Goal: Task Accomplishment & Management: Manage account settings

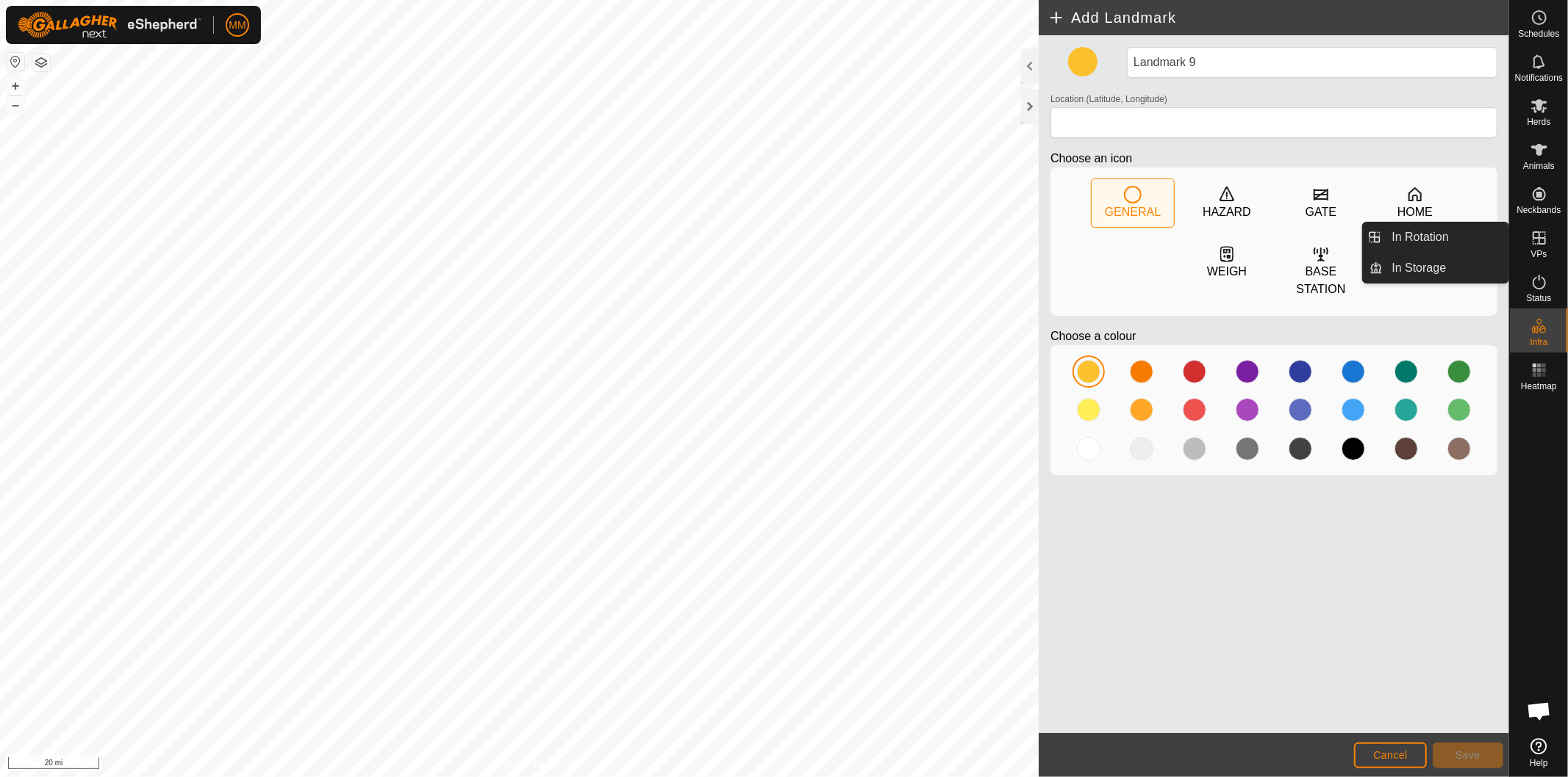
click at [1541, 243] on icon at bounding box center [1539, 238] width 18 height 18
click at [1458, 238] on link "In Rotation" at bounding box center [1445, 237] width 126 height 30
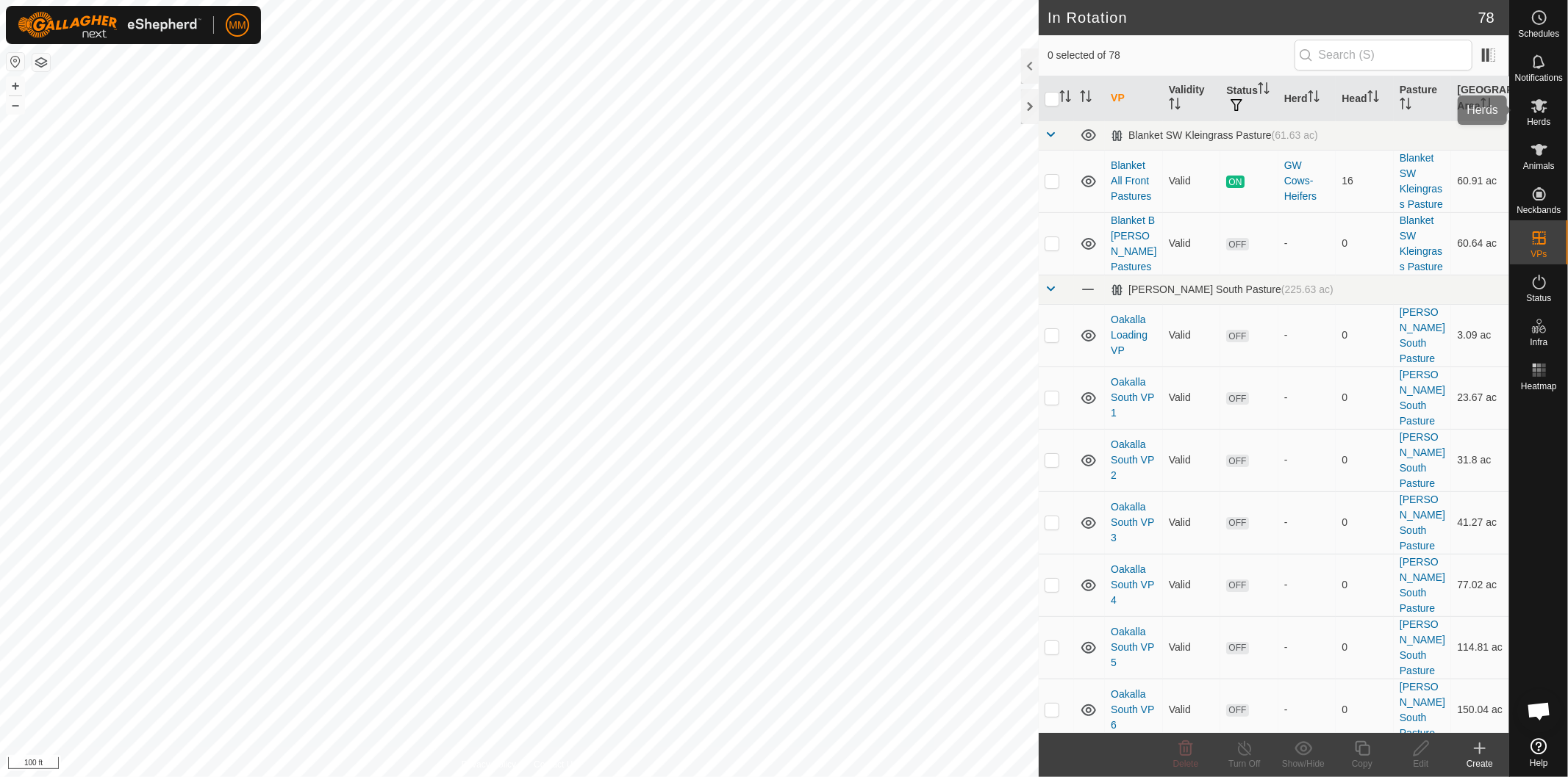
click at [1553, 112] on div "Herds" at bounding box center [1538, 110] width 58 height 44
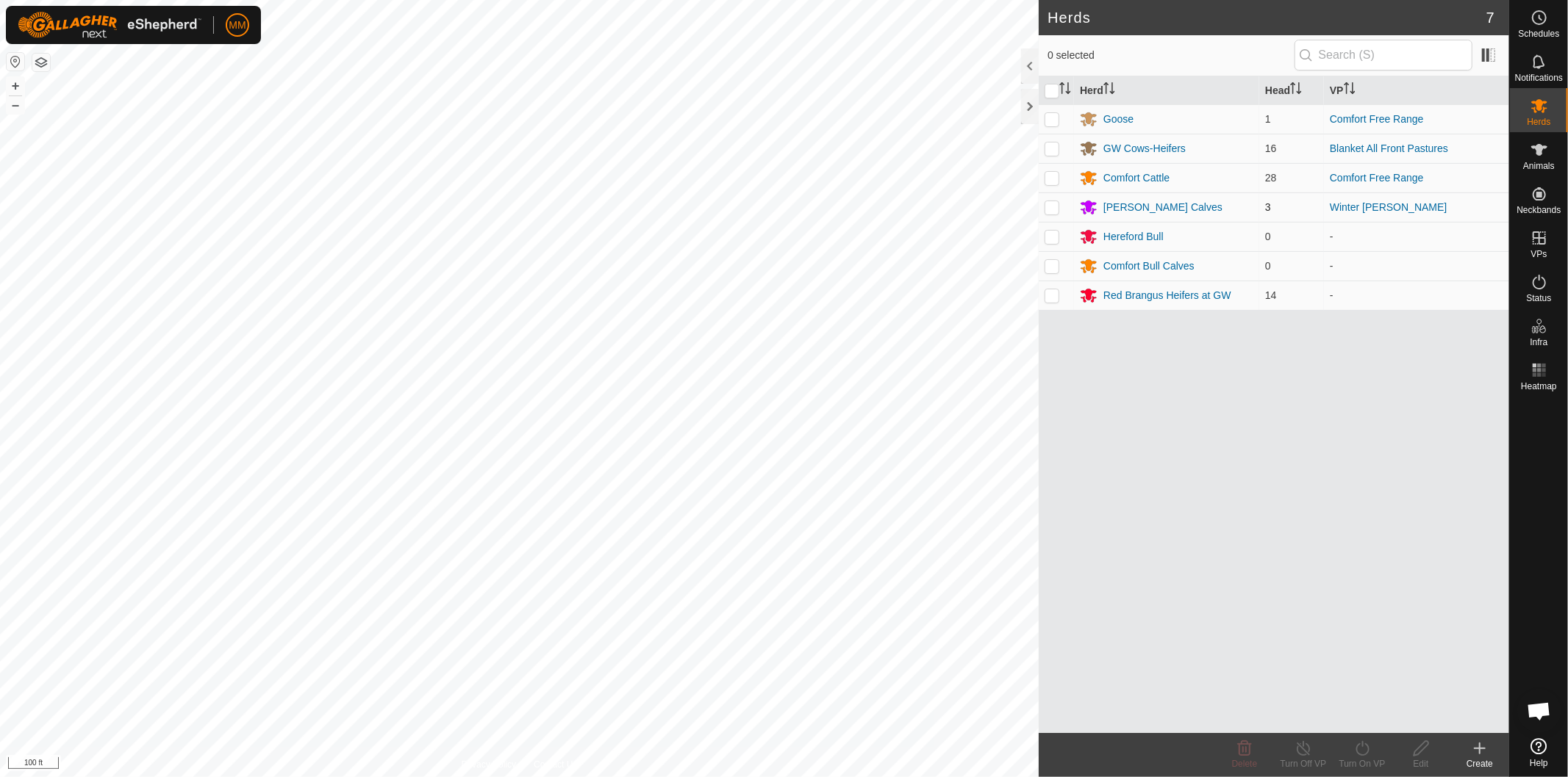
click at [1051, 207] on p-checkbox at bounding box center [1052, 207] width 15 height 12
checkbox input "true"
click at [1118, 203] on div "[PERSON_NAME] Calves" at bounding box center [1163, 207] width 119 height 16
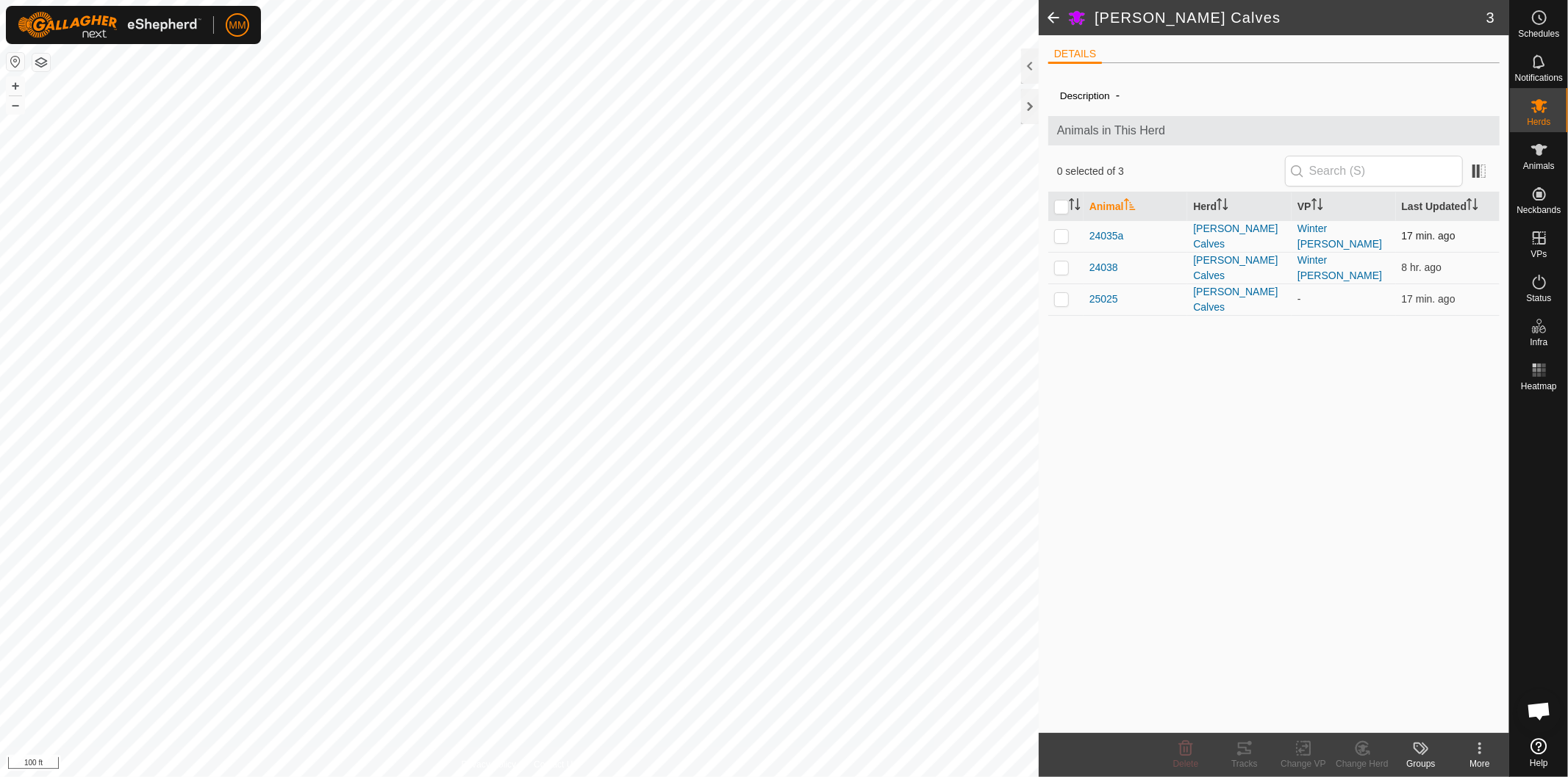
click at [1061, 235] on p-checkbox at bounding box center [1061, 235] width 15 height 12
checkbox input "true"
click at [1058, 266] on p-checkbox at bounding box center [1061, 267] width 15 height 12
checkbox input "true"
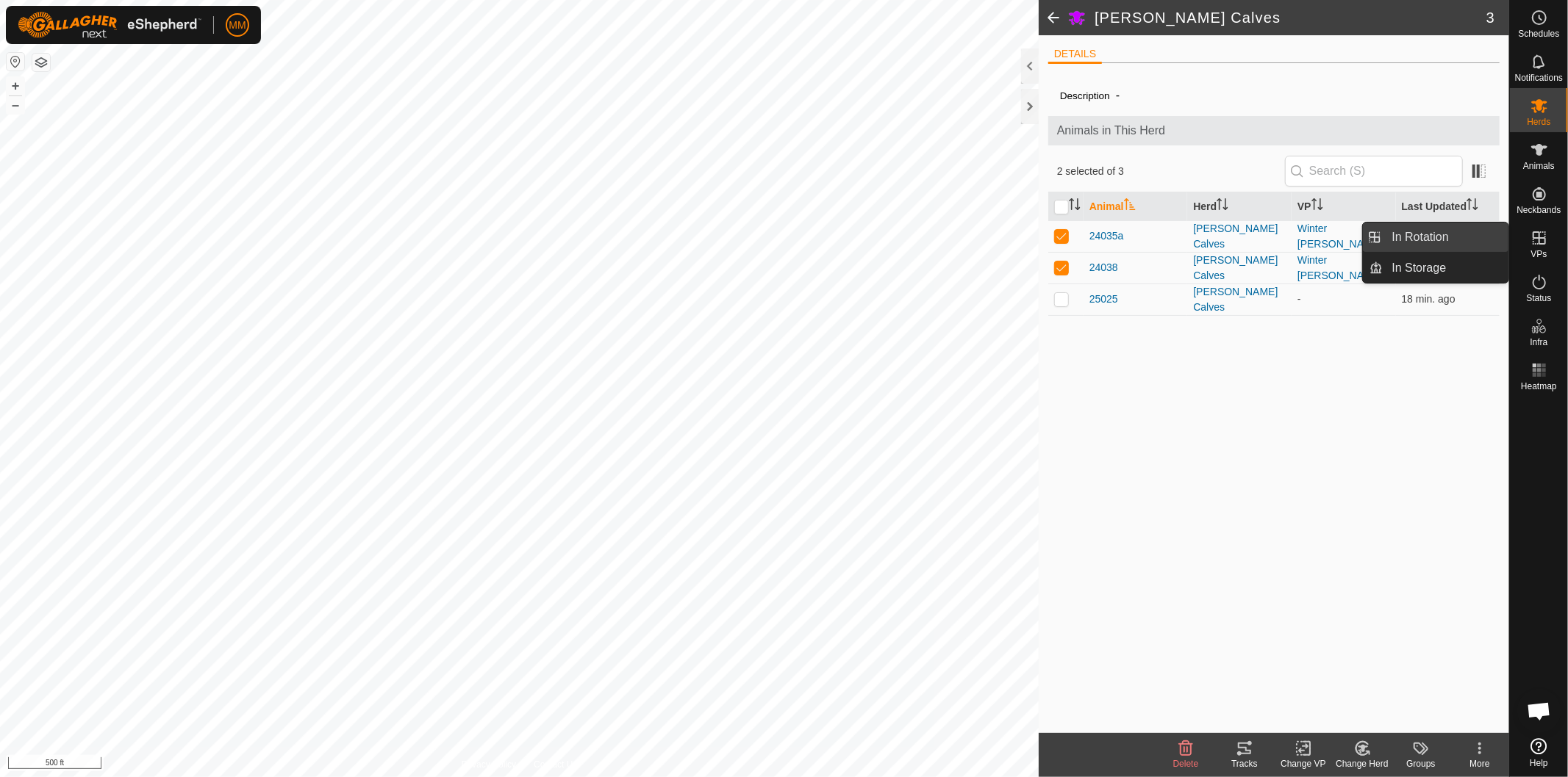
click at [1457, 240] on link "In Rotation" at bounding box center [1445, 237] width 126 height 30
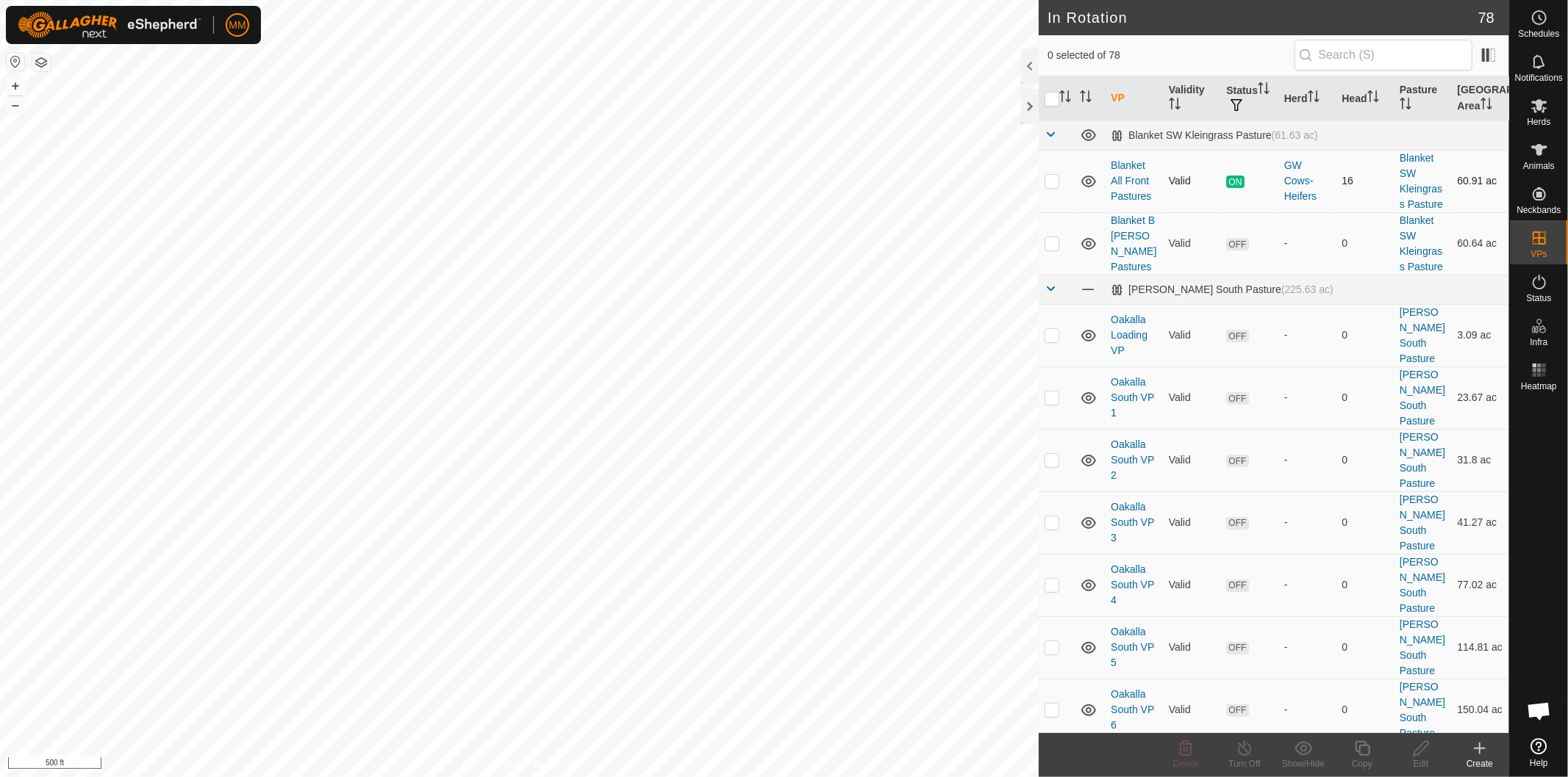
click at [1052, 180] on p-checkbox at bounding box center [1052, 180] width 15 height 12
checkbox input "true"
click at [1245, 751] on line at bounding box center [1244, 749] width 12 height 12
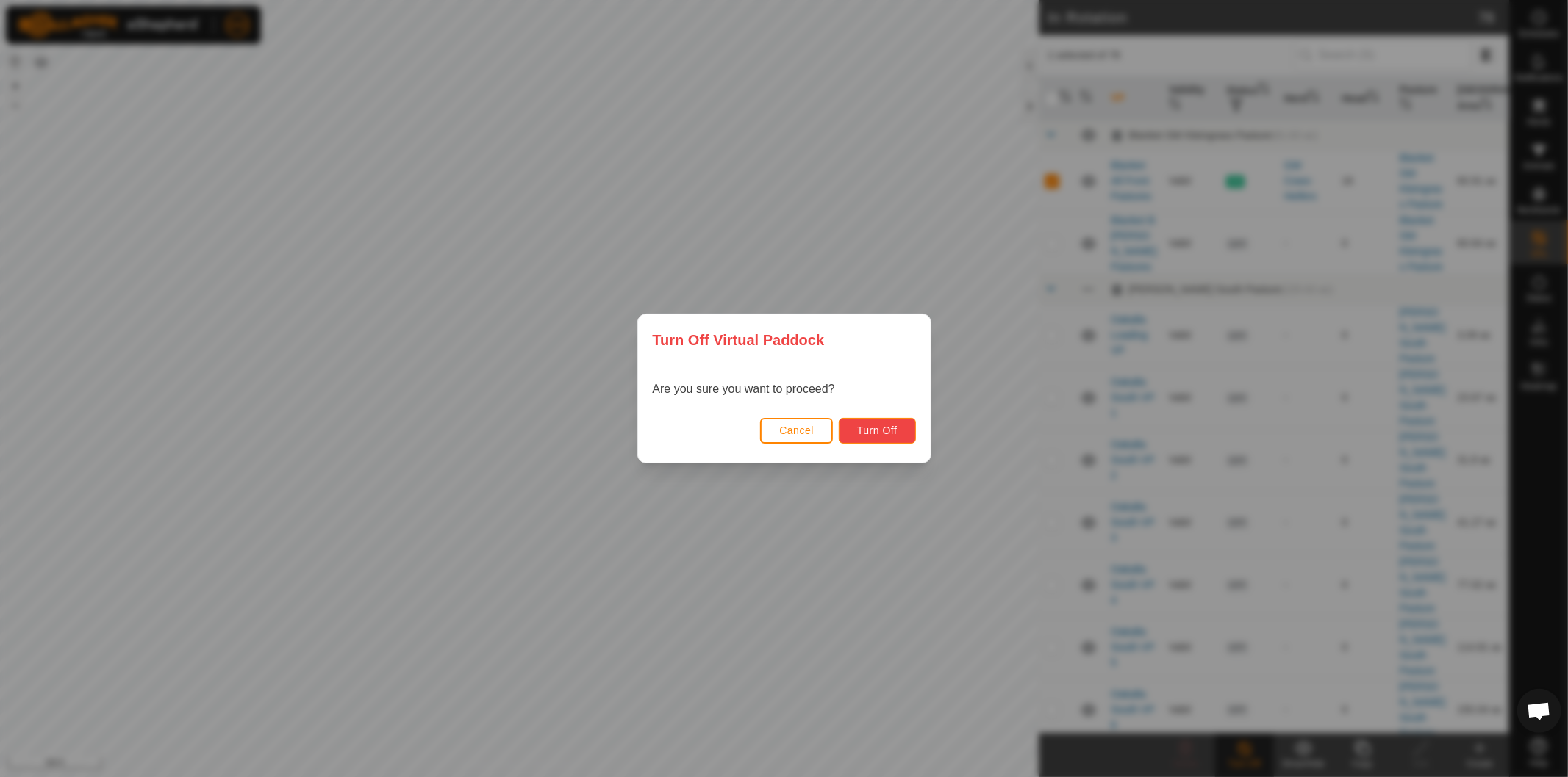
click at [881, 431] on span "Turn Off" at bounding box center [877, 430] width 40 height 12
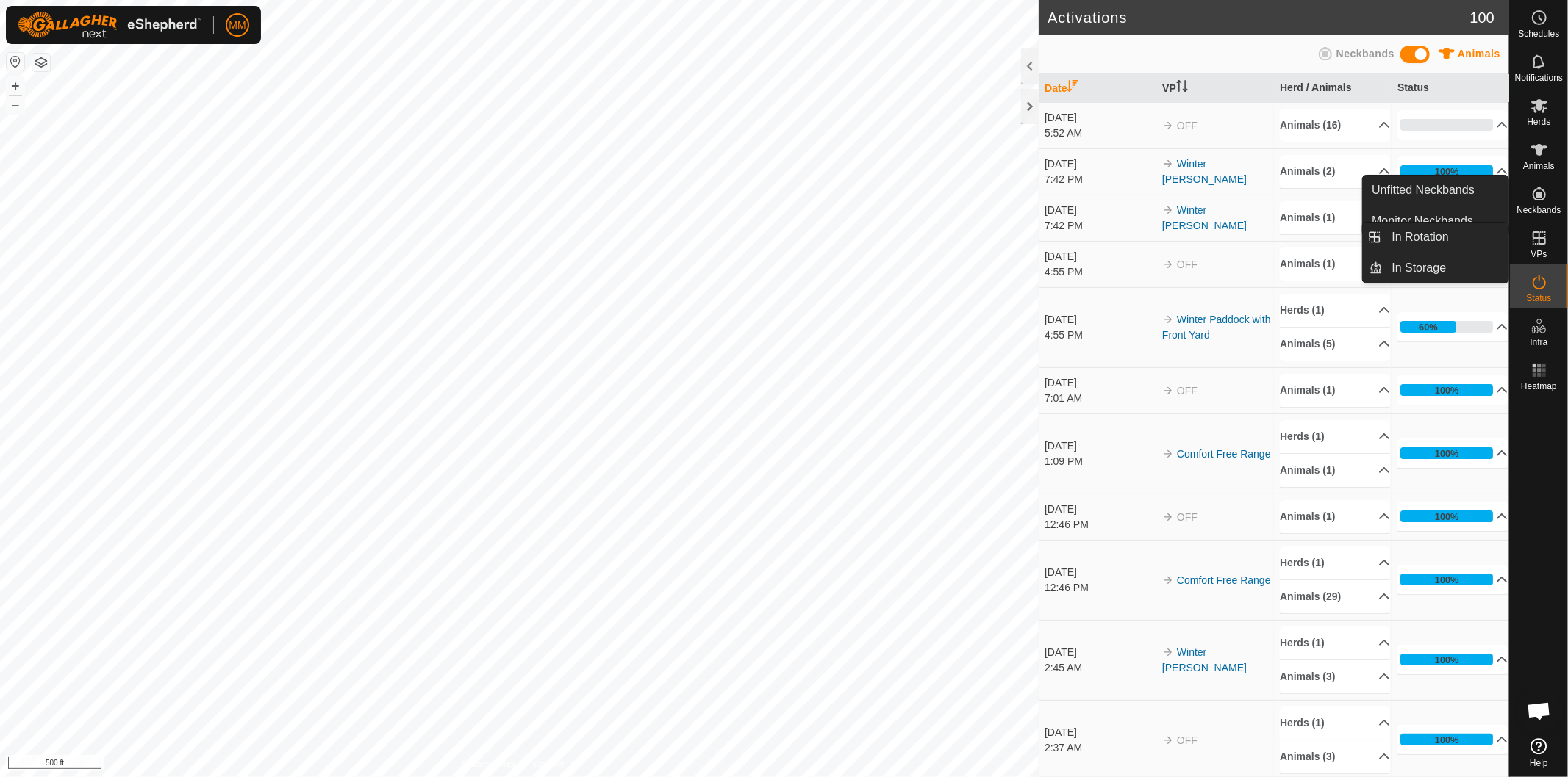
click at [1540, 241] on icon at bounding box center [1539, 238] width 18 height 18
click at [1433, 230] on link "In Rotation" at bounding box center [1445, 237] width 126 height 30
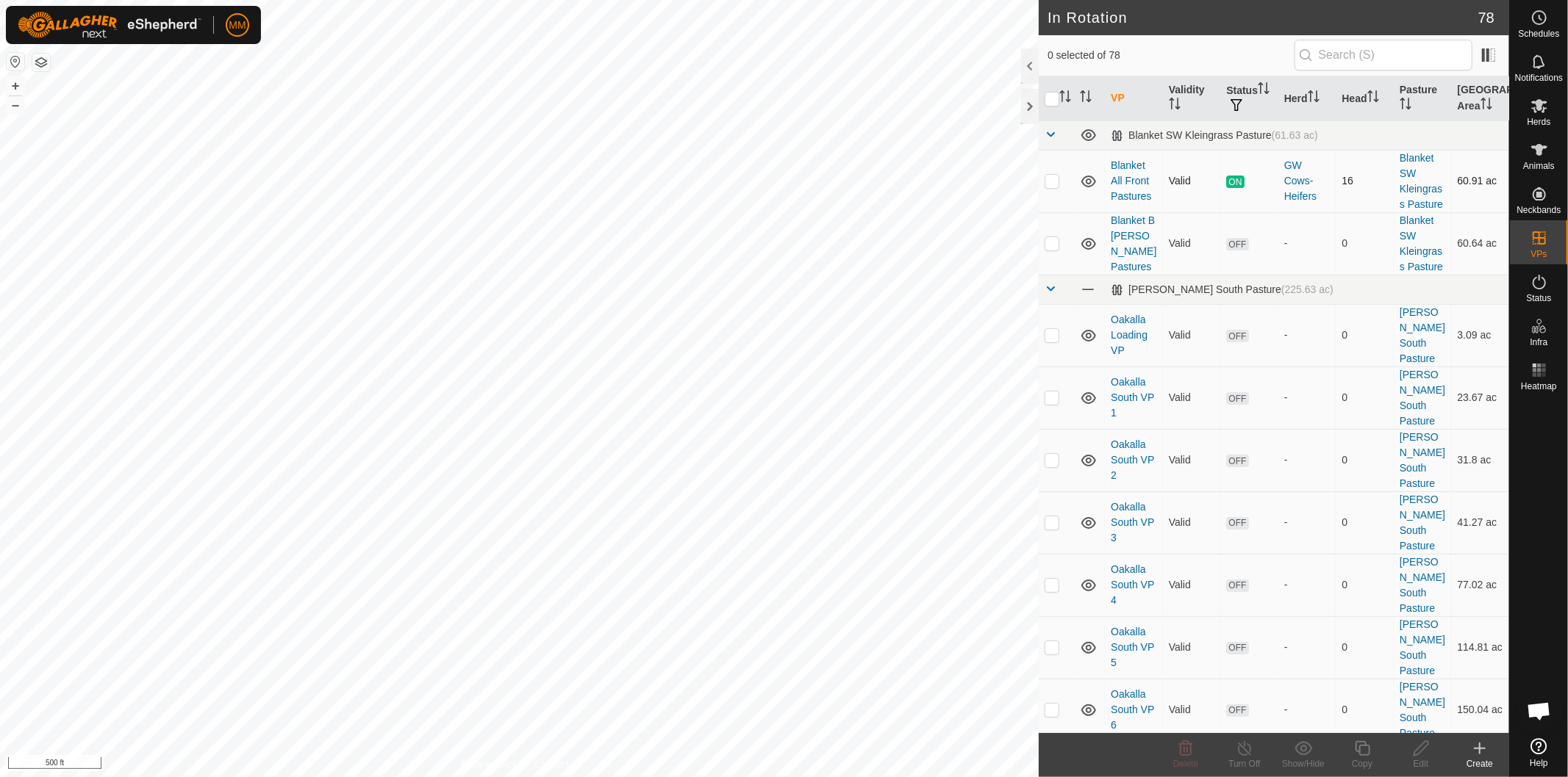
click at [1052, 185] on p-checkbox at bounding box center [1052, 180] width 15 height 12
click at [1047, 184] on p-checkbox at bounding box center [1052, 180] width 15 height 12
checkbox input "false"
click at [1050, 247] on p-checkbox at bounding box center [1052, 243] width 15 height 12
checkbox input "true"
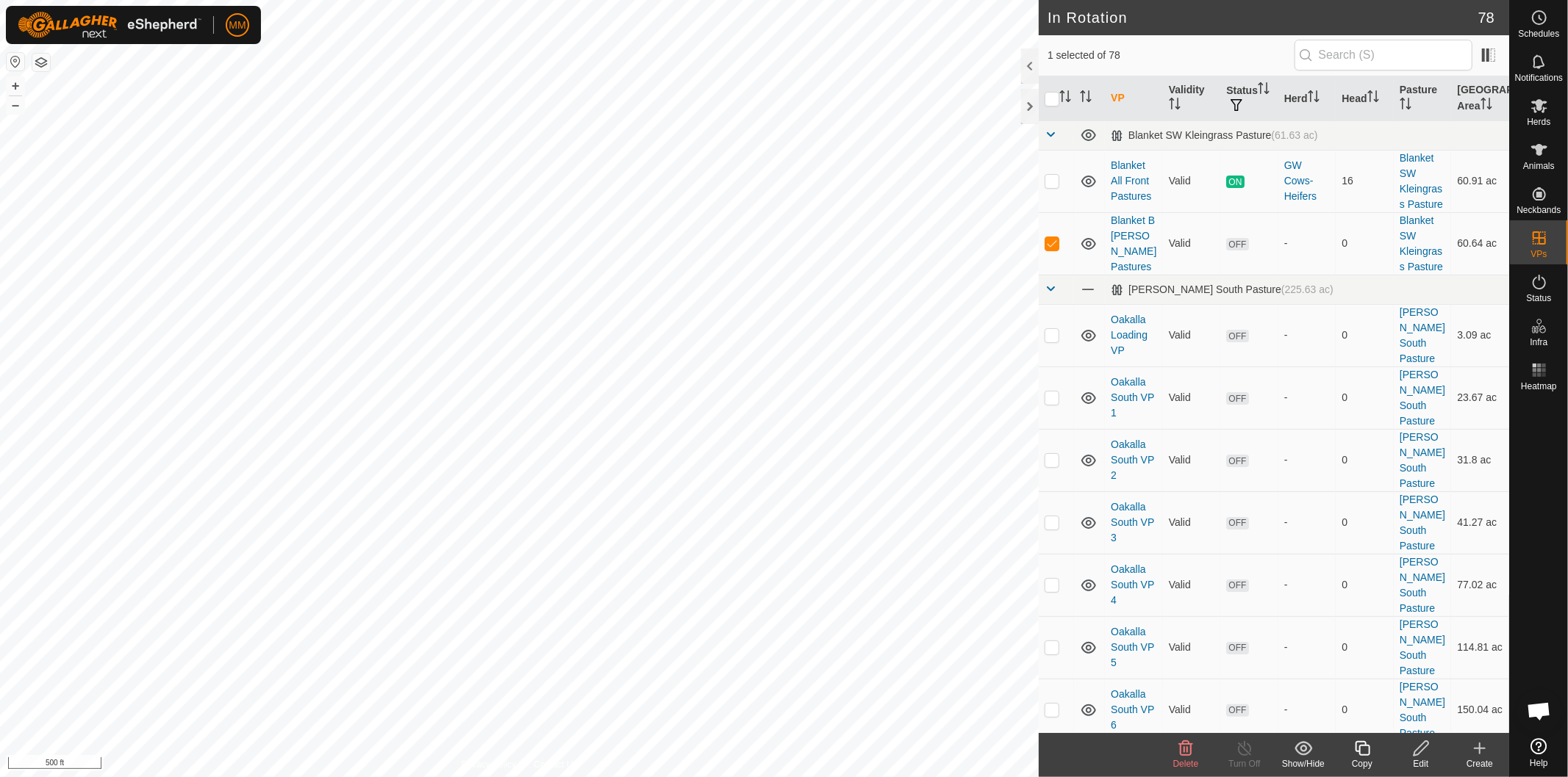
click at [1419, 752] on icon at bounding box center [1421, 748] width 19 height 18
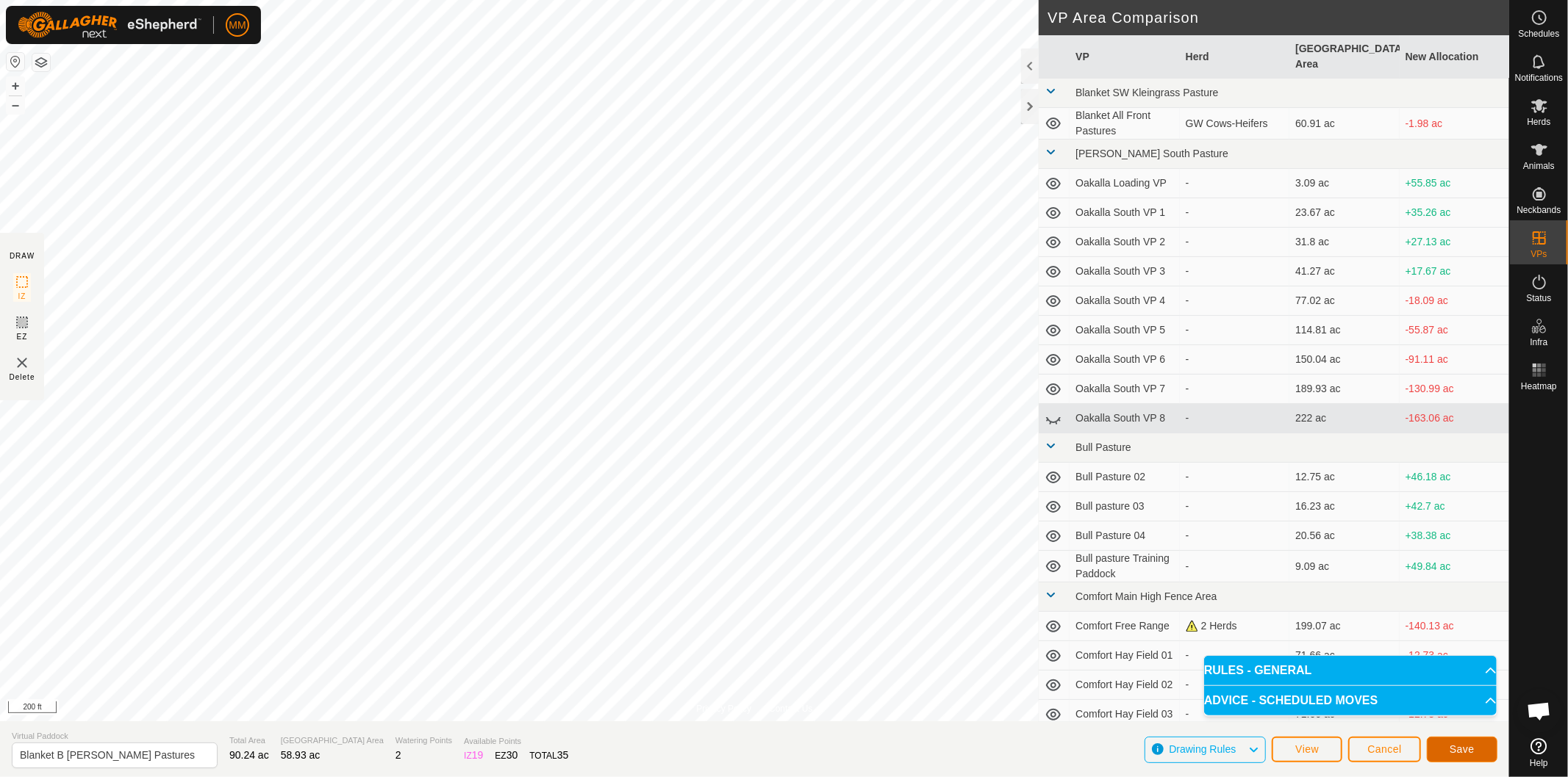
click at [1470, 753] on span "Save" at bounding box center [1462, 749] width 25 height 12
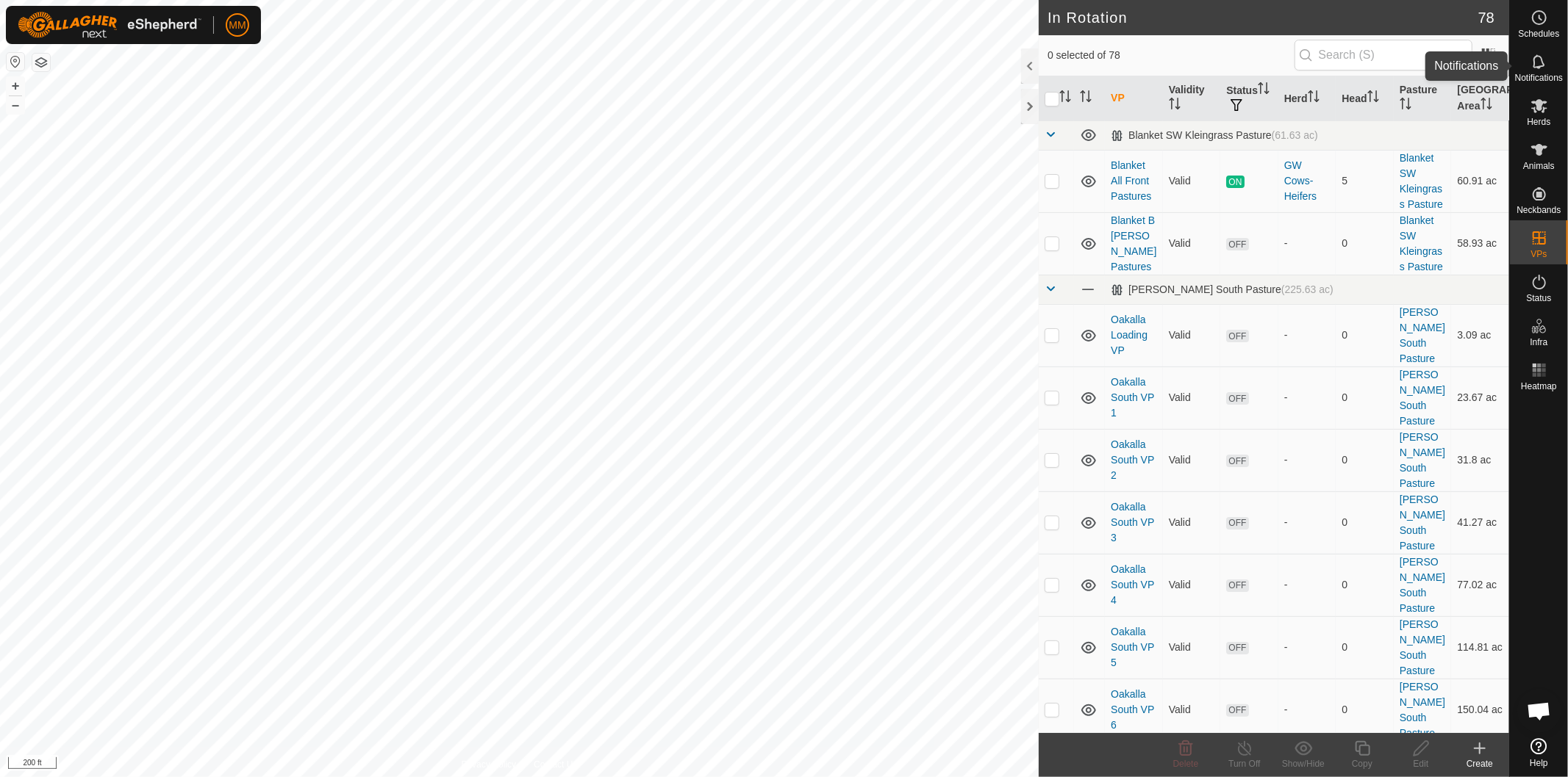
click at [1535, 68] on icon at bounding box center [1538, 60] width 12 height 14
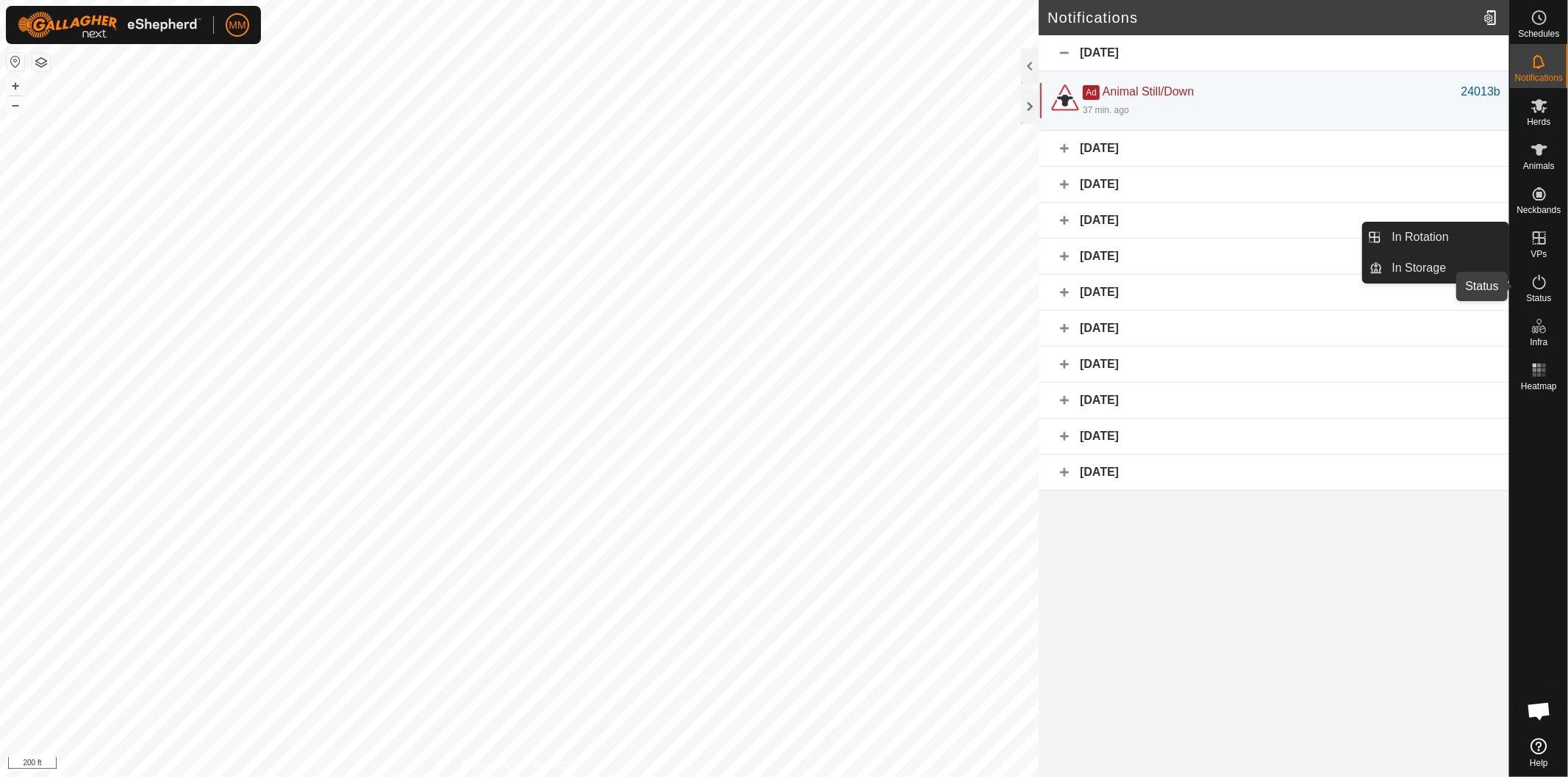
click at [1540, 290] on icon at bounding box center [1539, 282] width 18 height 18
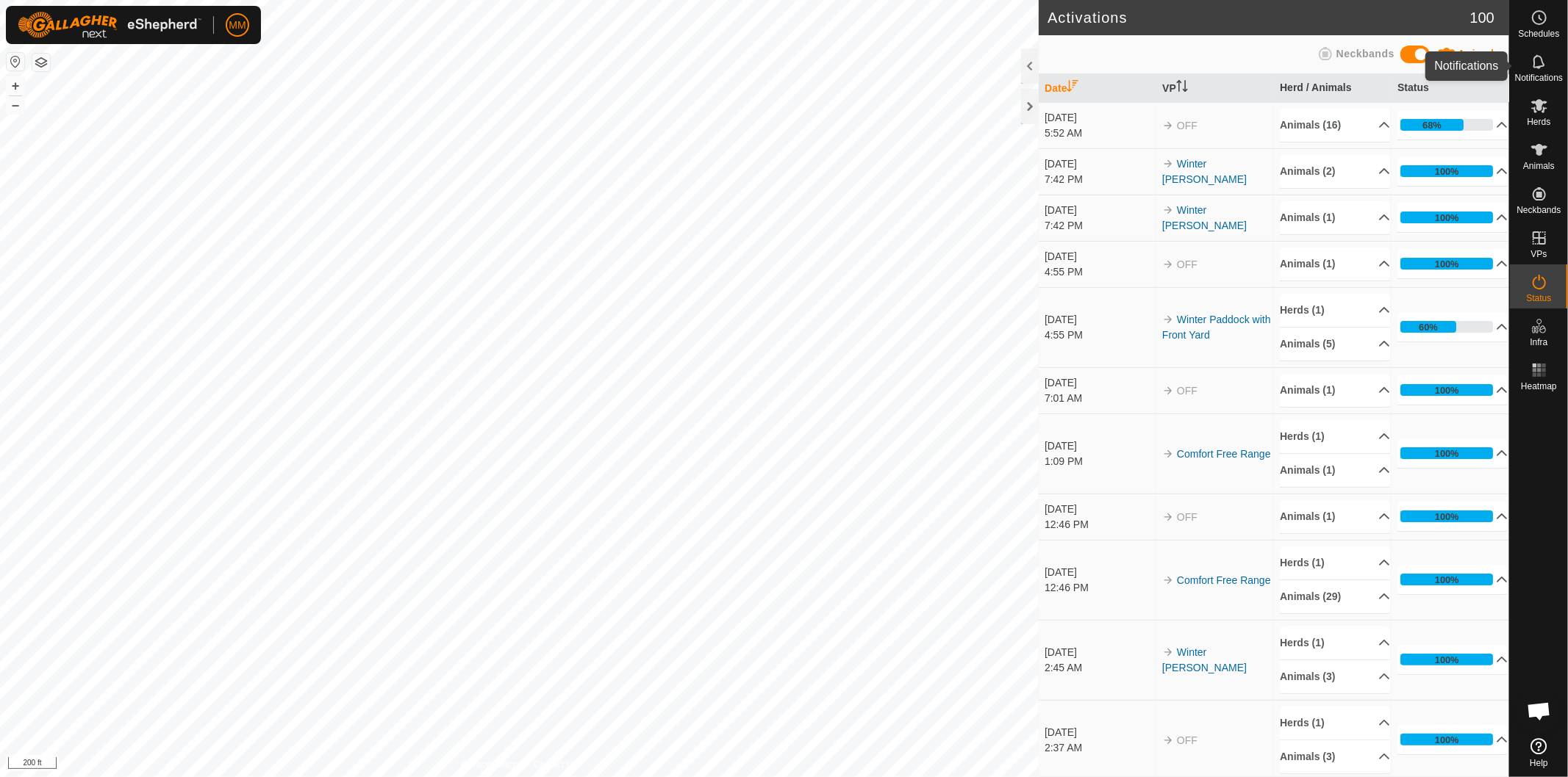
click at [1537, 66] on icon at bounding box center [1538, 60] width 12 height 14
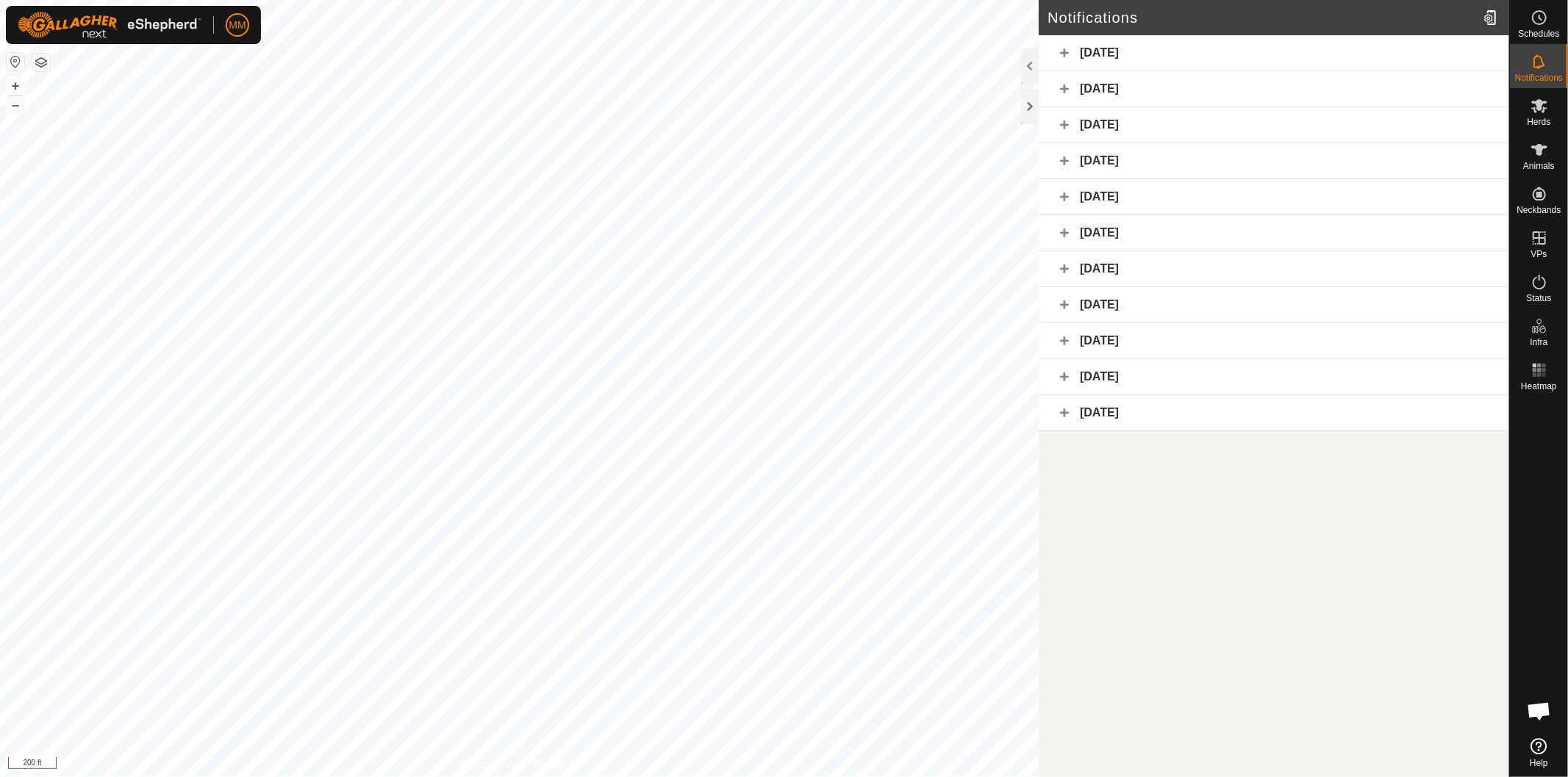
click at [1066, 54] on div "Today" at bounding box center [1274, 53] width 471 height 36
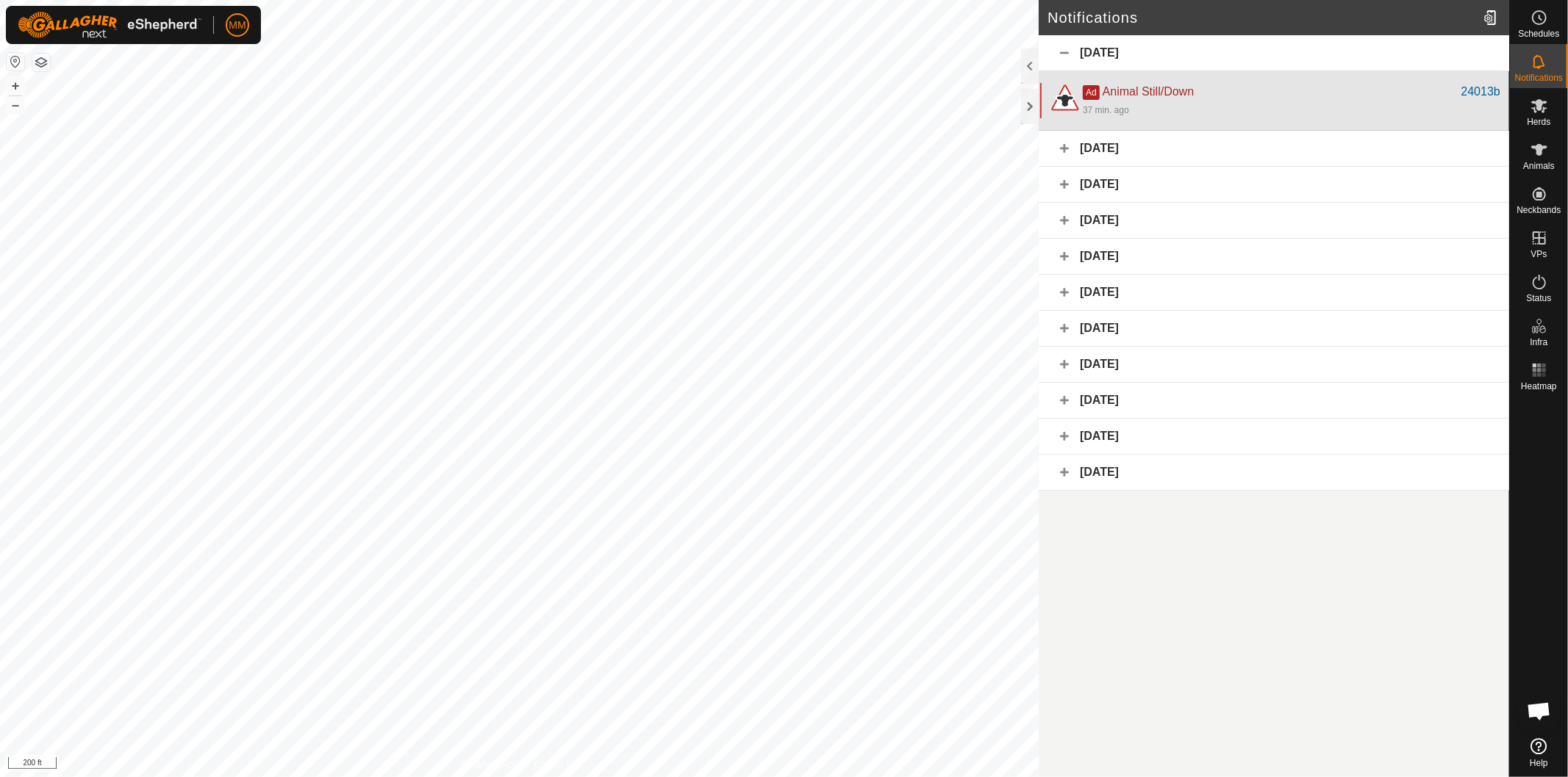
click at [1155, 83] on div "Ad Animal Still/Down" at bounding box center [1271, 91] width 379 height 18
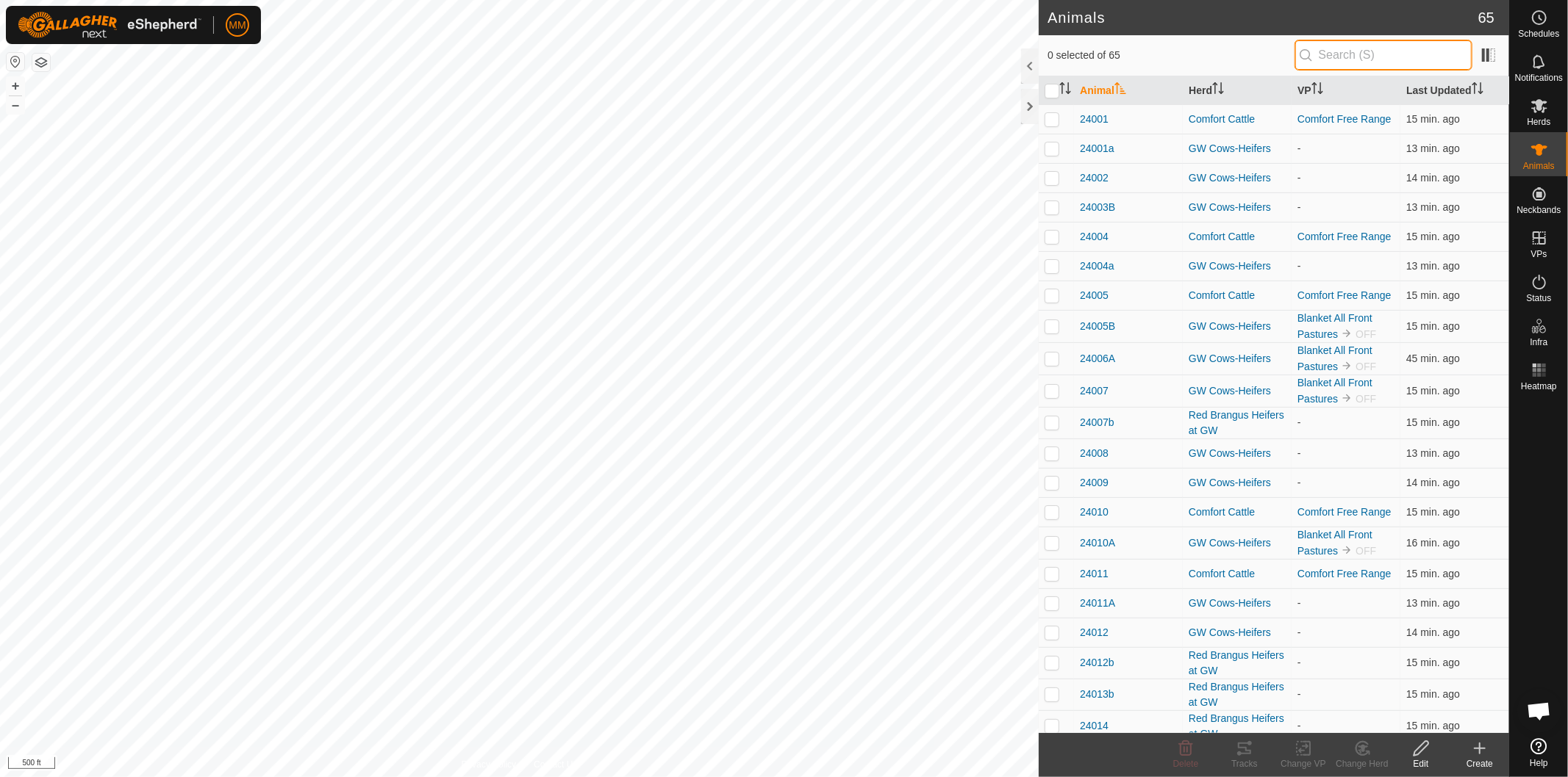
click at [1394, 50] on input "text" at bounding box center [1383, 55] width 178 height 31
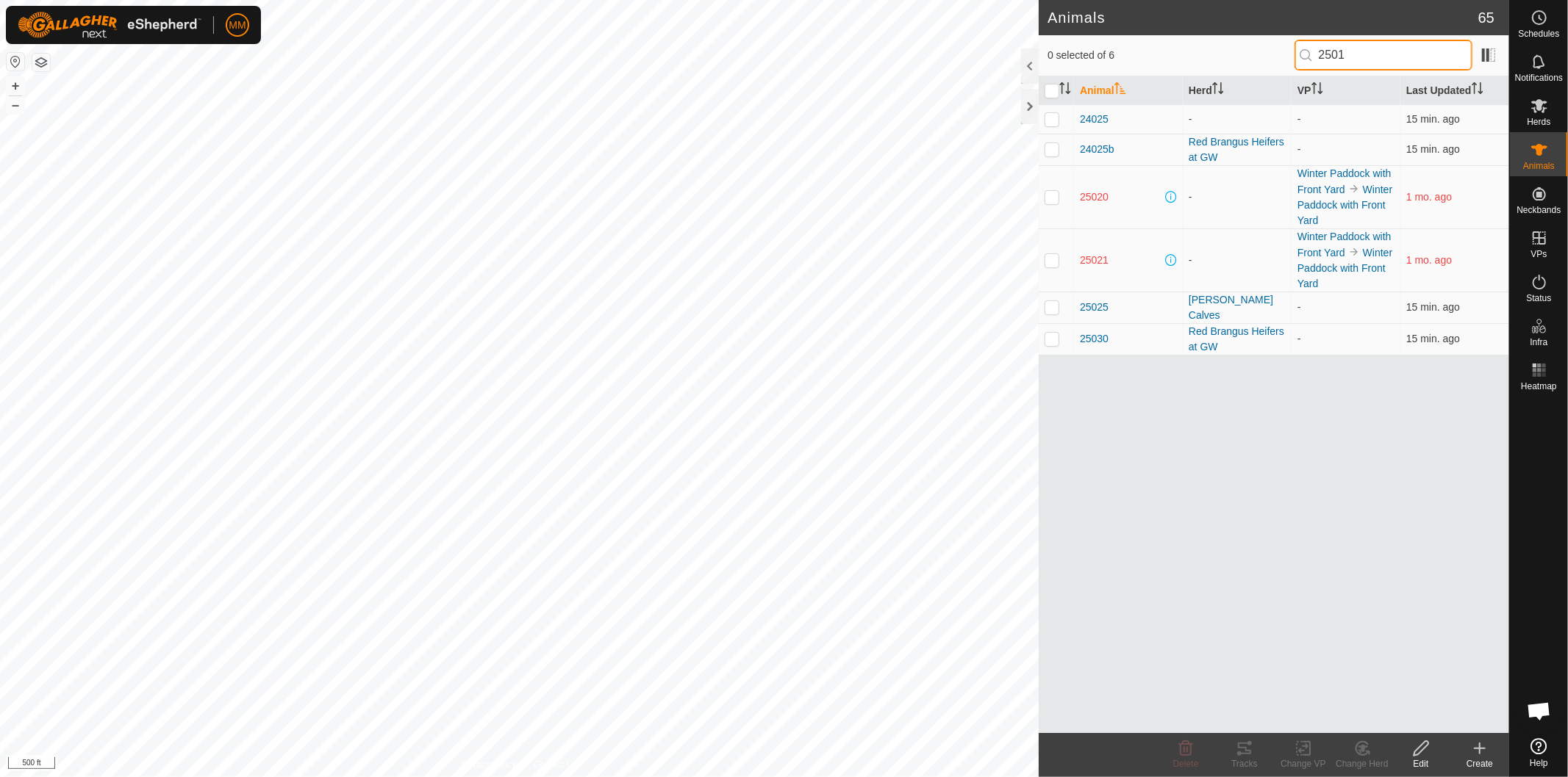
type input "25013"
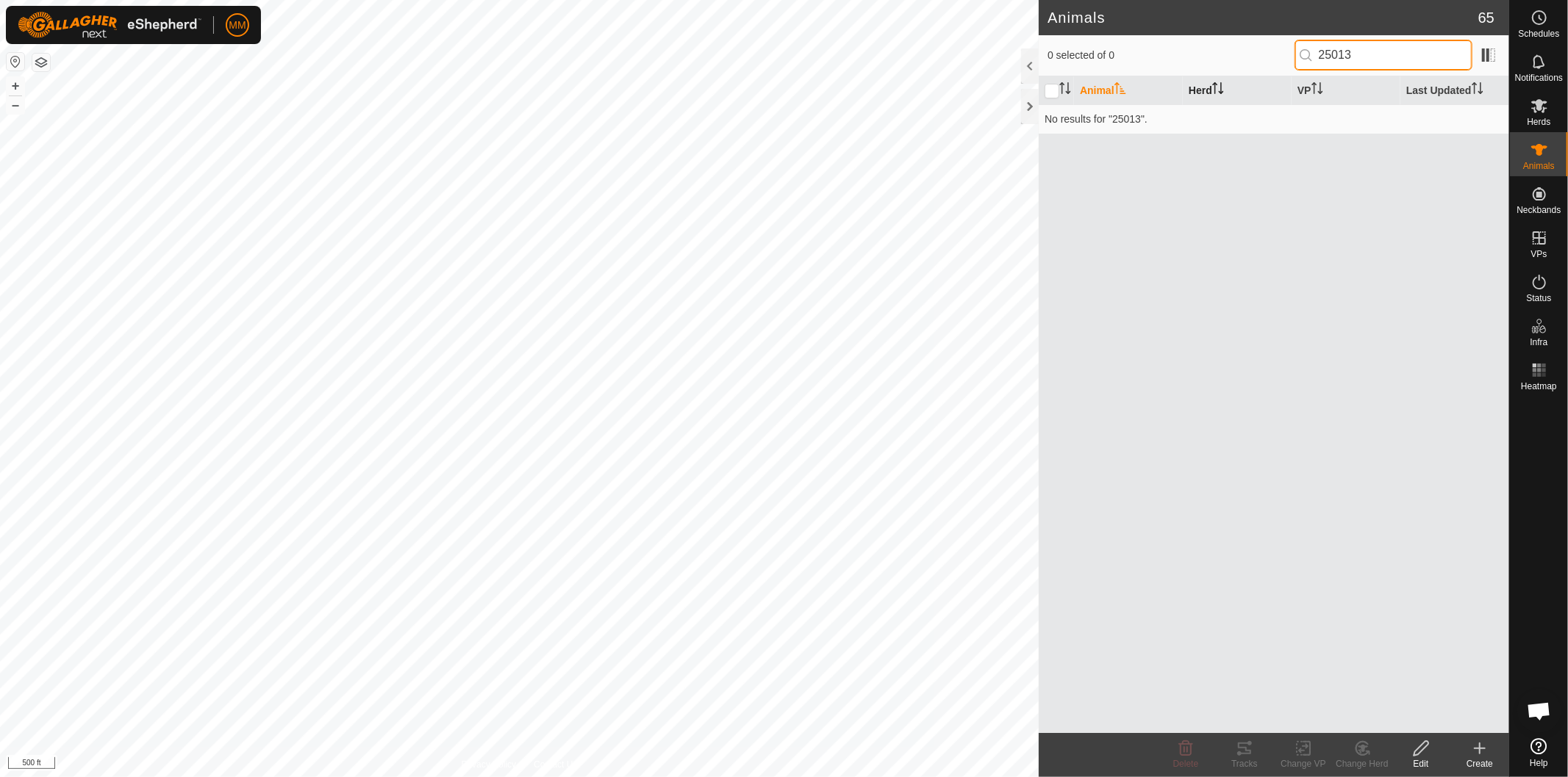
drag, startPoint x: 1385, startPoint y: 58, endPoint x: 1263, endPoint y: 76, distance: 123.3
click at [1263, 76] on div "0 selected of 0 25013 Animal Herd VP Last Updated No results for "25013"." at bounding box center [1274, 384] width 471 height 698
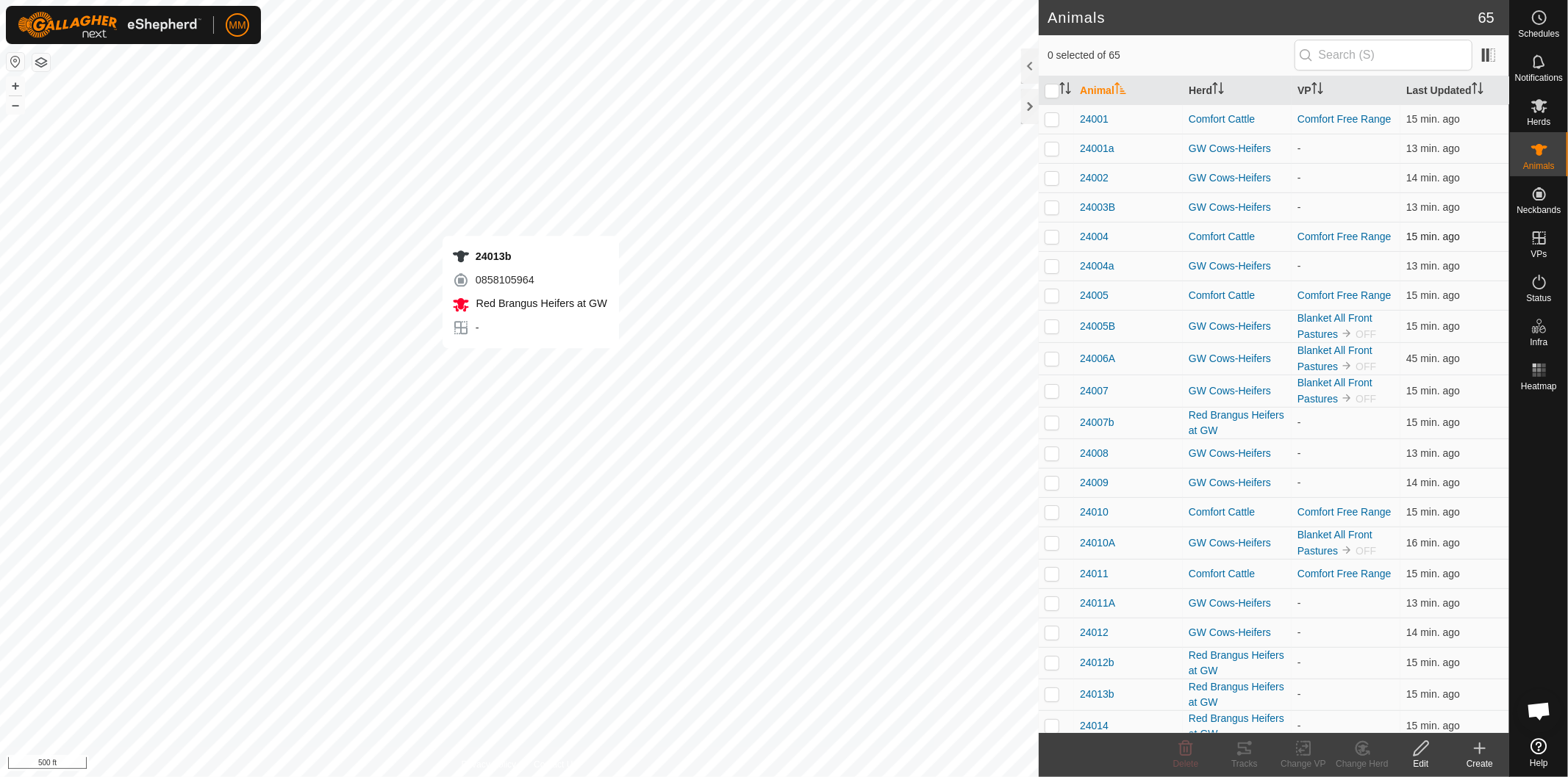
checkbox input "true"
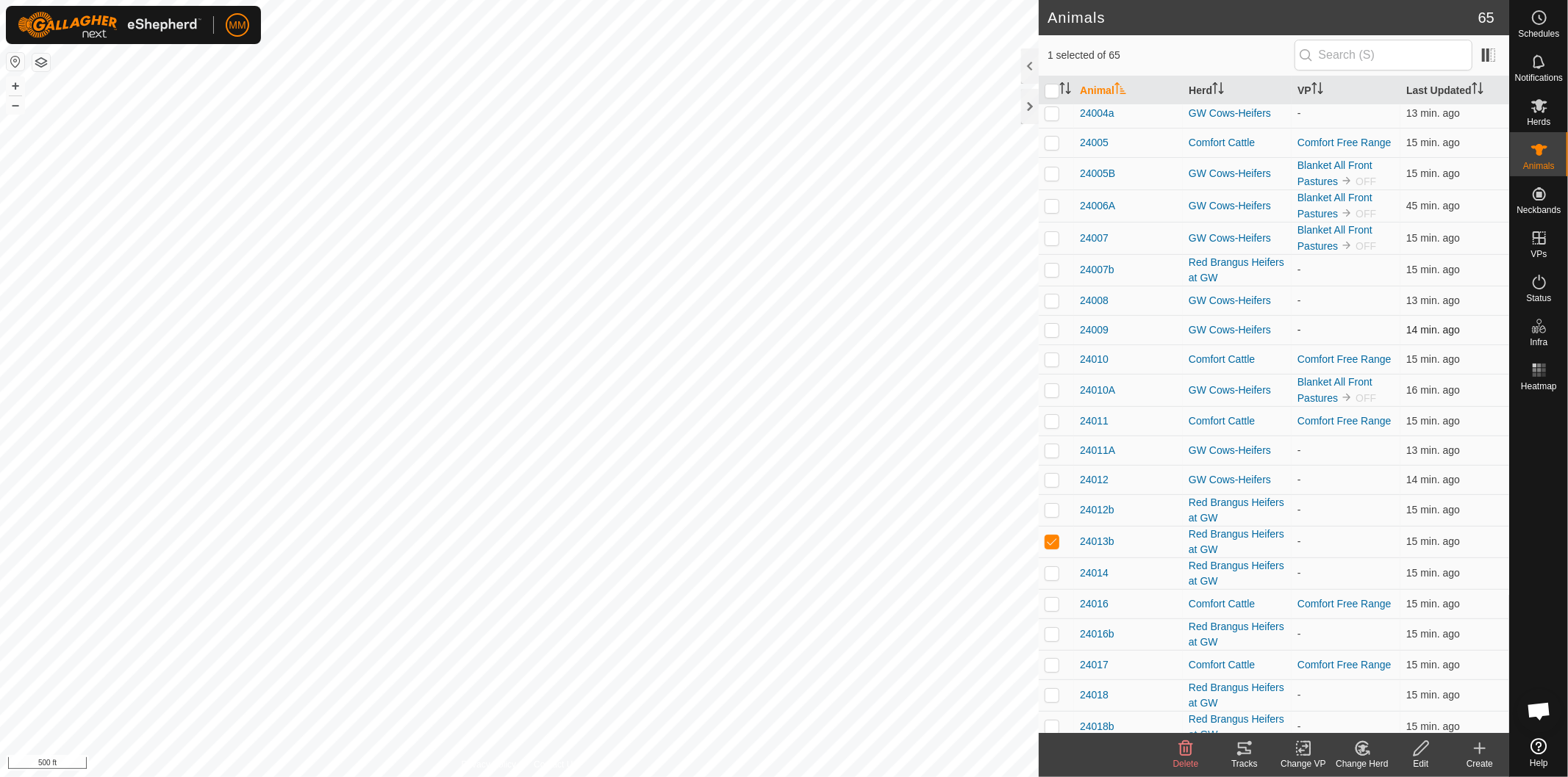
scroll to position [163, 0]
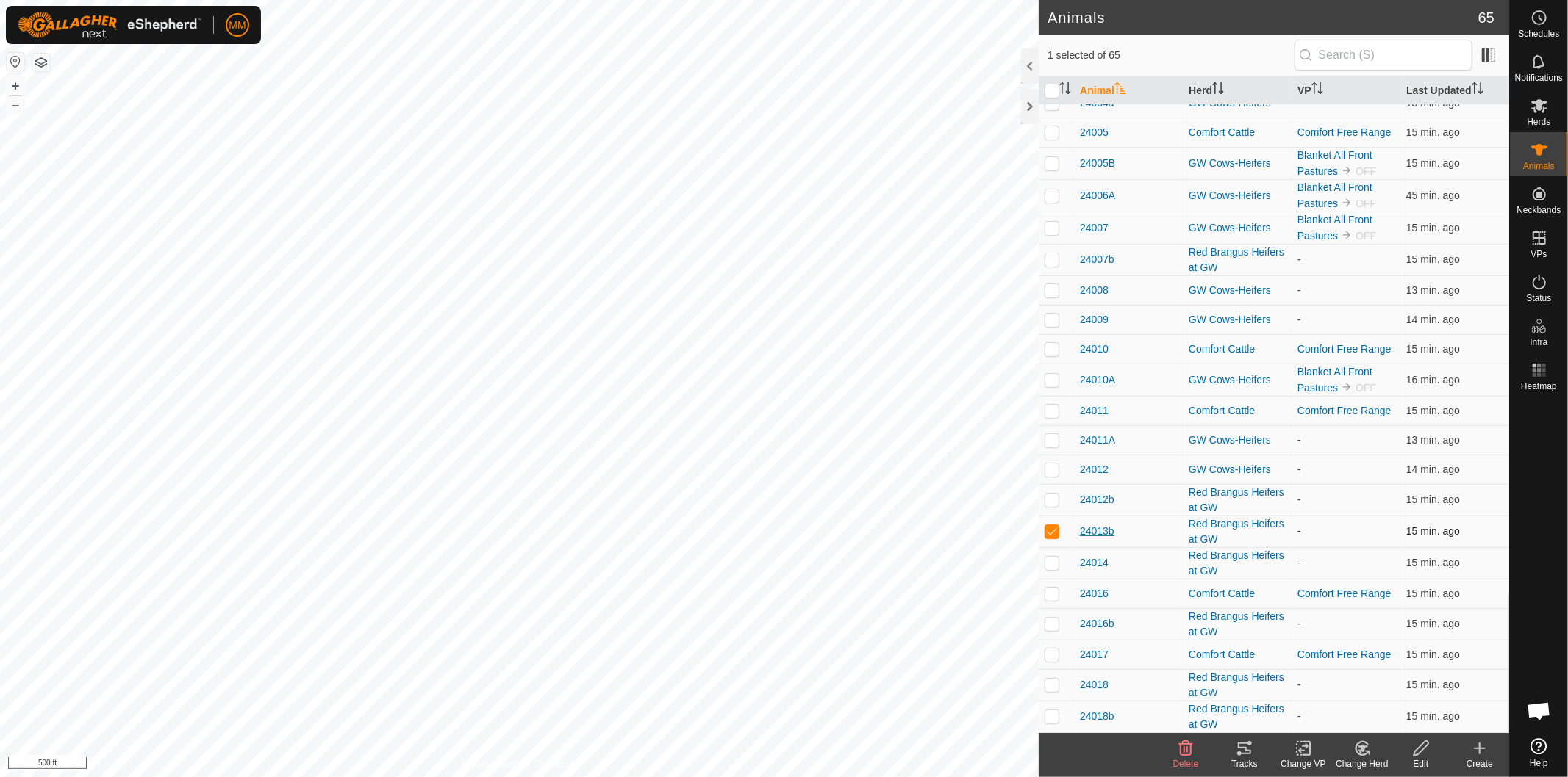
click at [1096, 533] on span "24013b" at bounding box center [1096, 532] width 34 height 16
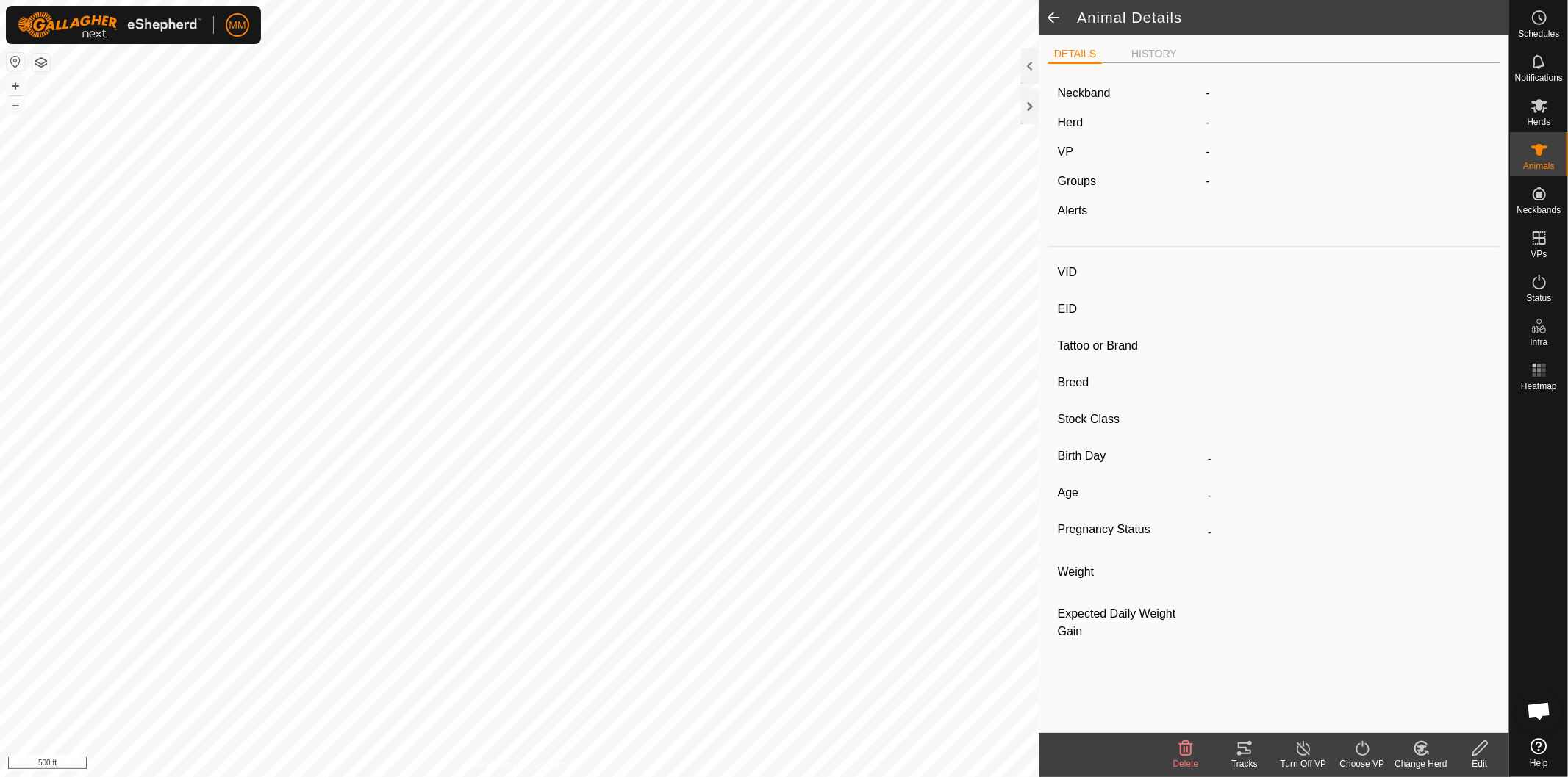
type input "24013b"
type input "101010101010101"
type input "24013b"
type input "-"
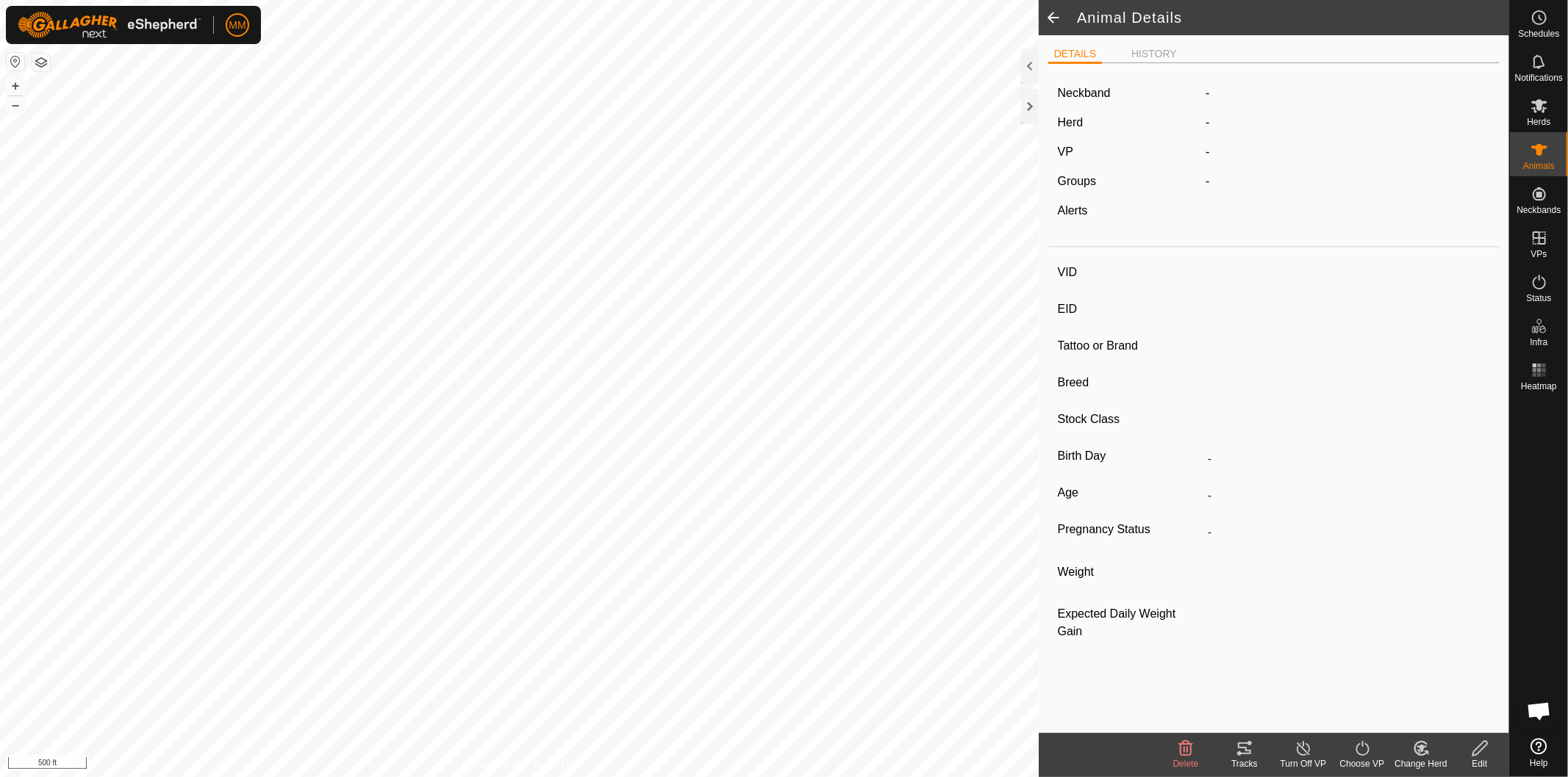
type input "0 kg"
type input "-"
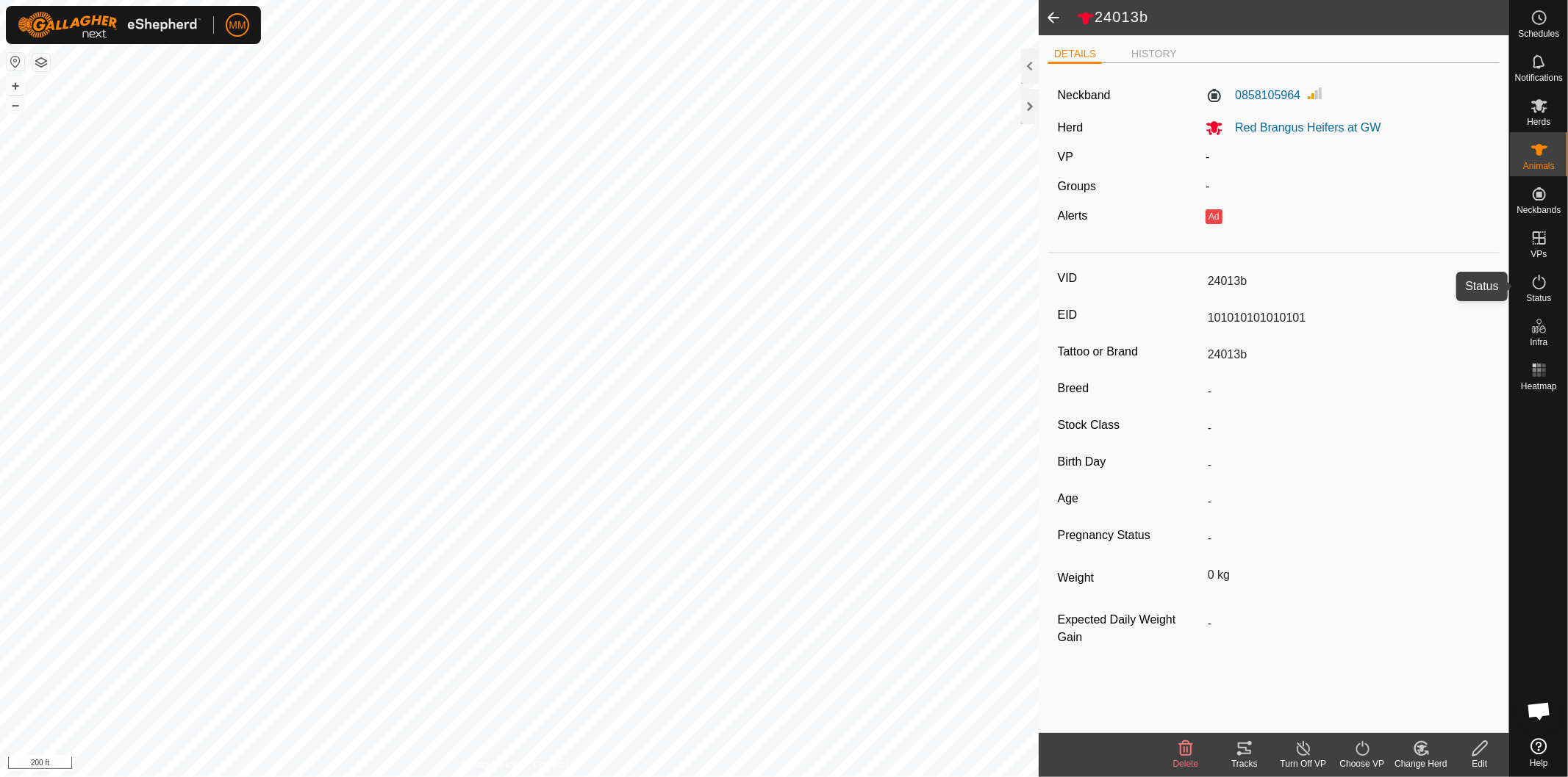
click at [1533, 290] on icon at bounding box center [1539, 282] width 18 height 18
click at [1545, 289] on icon at bounding box center [1539, 282] width 18 height 18
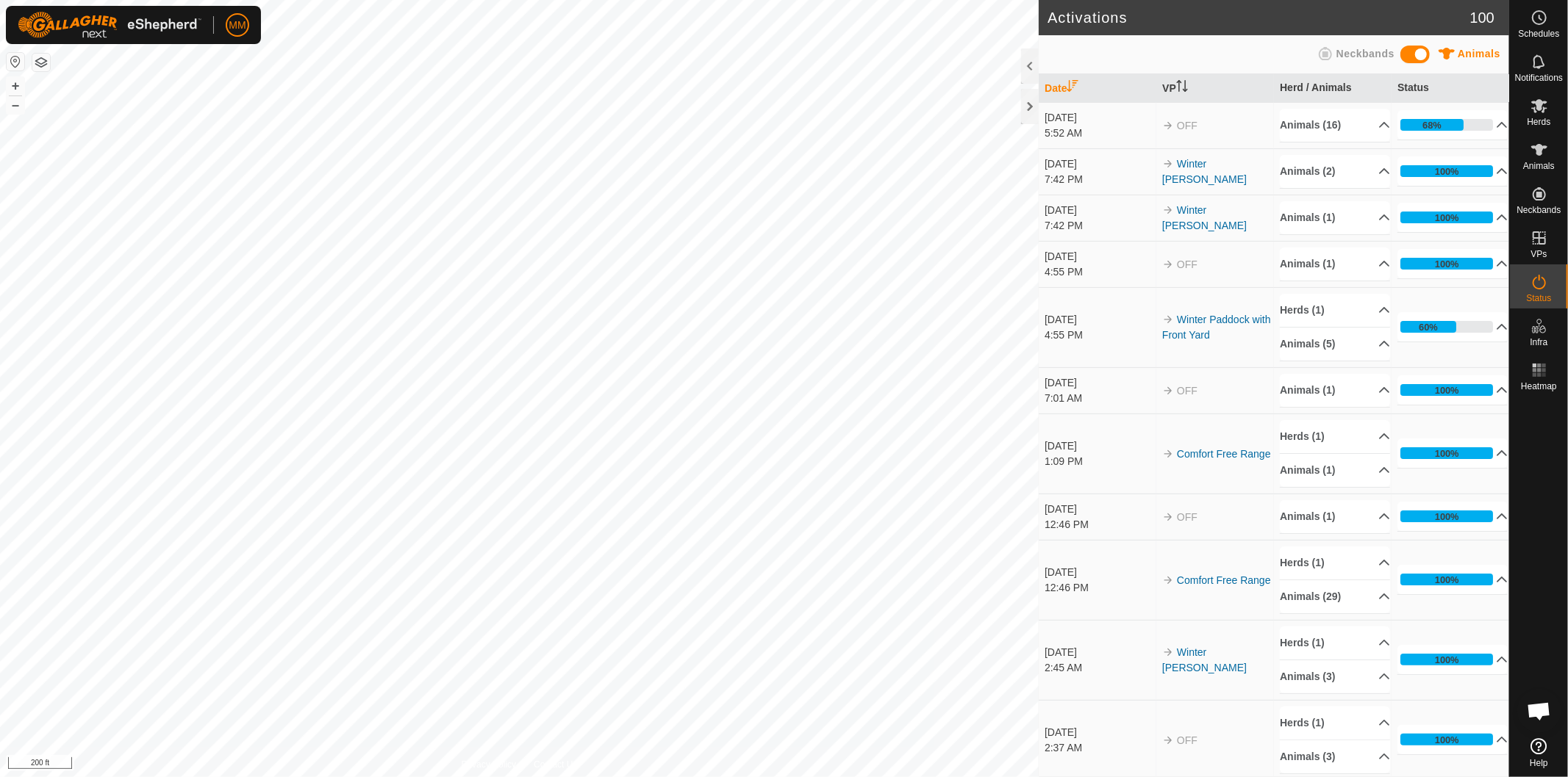
click at [1545, 289] on icon at bounding box center [1539, 282] width 18 height 18
click at [1481, 124] on p-accordion-header "68%" at bounding box center [1452, 125] width 111 height 30
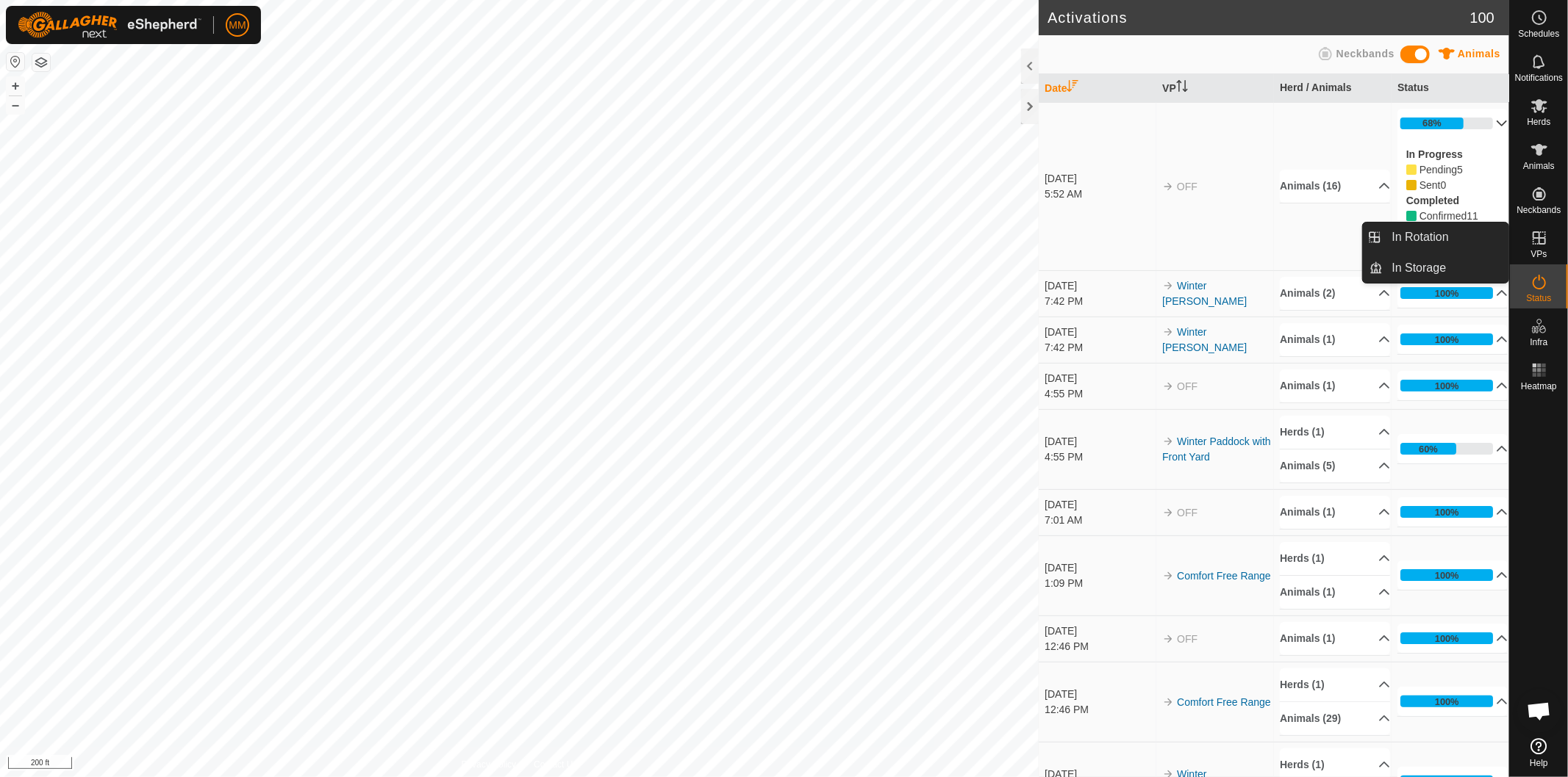
click at [1488, 235] on link "In Rotation" at bounding box center [1445, 237] width 126 height 30
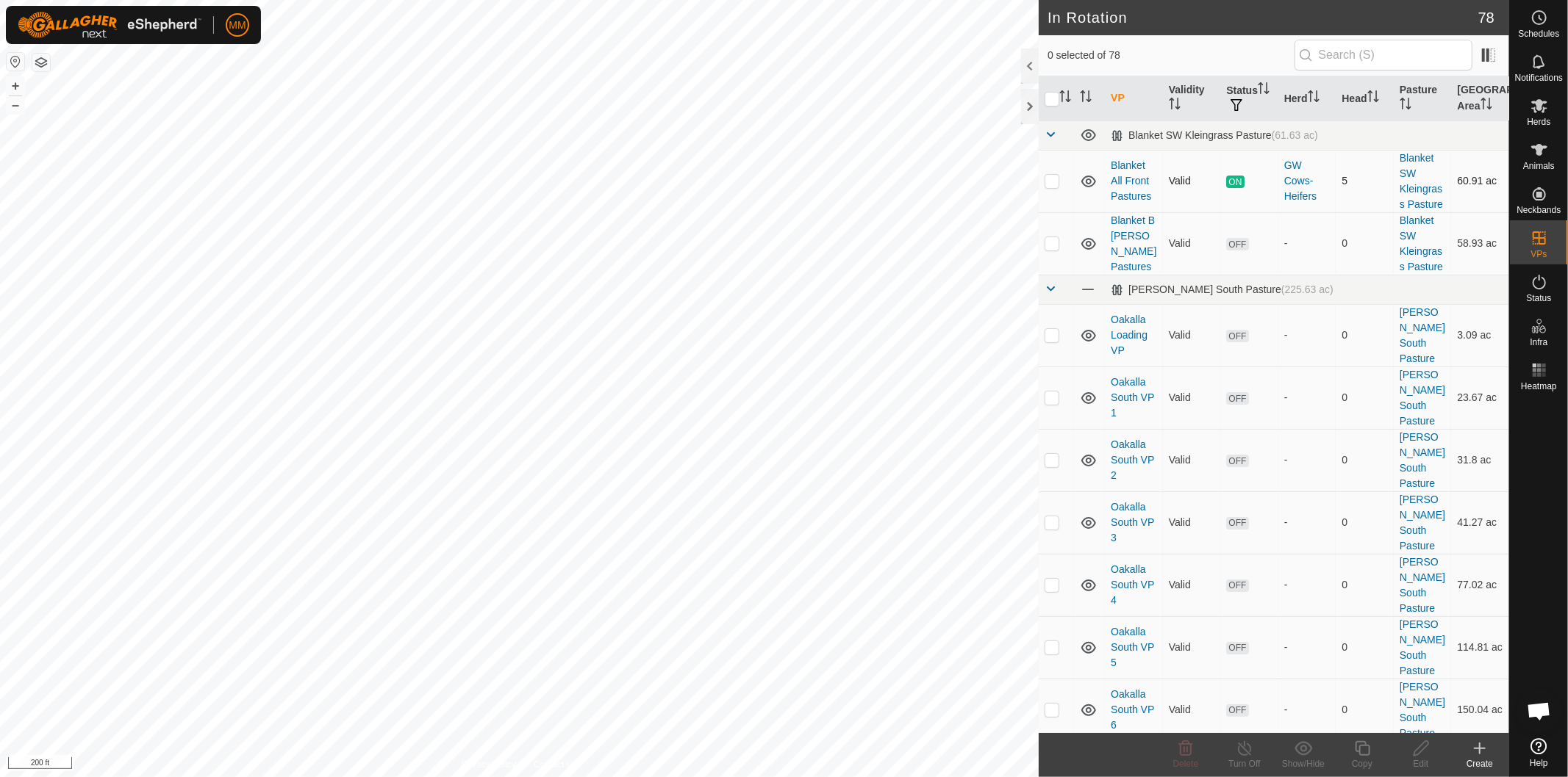
click at [1050, 181] on p-checkbox at bounding box center [1052, 180] width 15 height 12
checkbox input "true"
click at [1054, 182] on p-checkbox at bounding box center [1052, 180] width 15 height 12
checkbox input "true"
click at [1415, 747] on icon at bounding box center [1421, 748] width 19 height 18
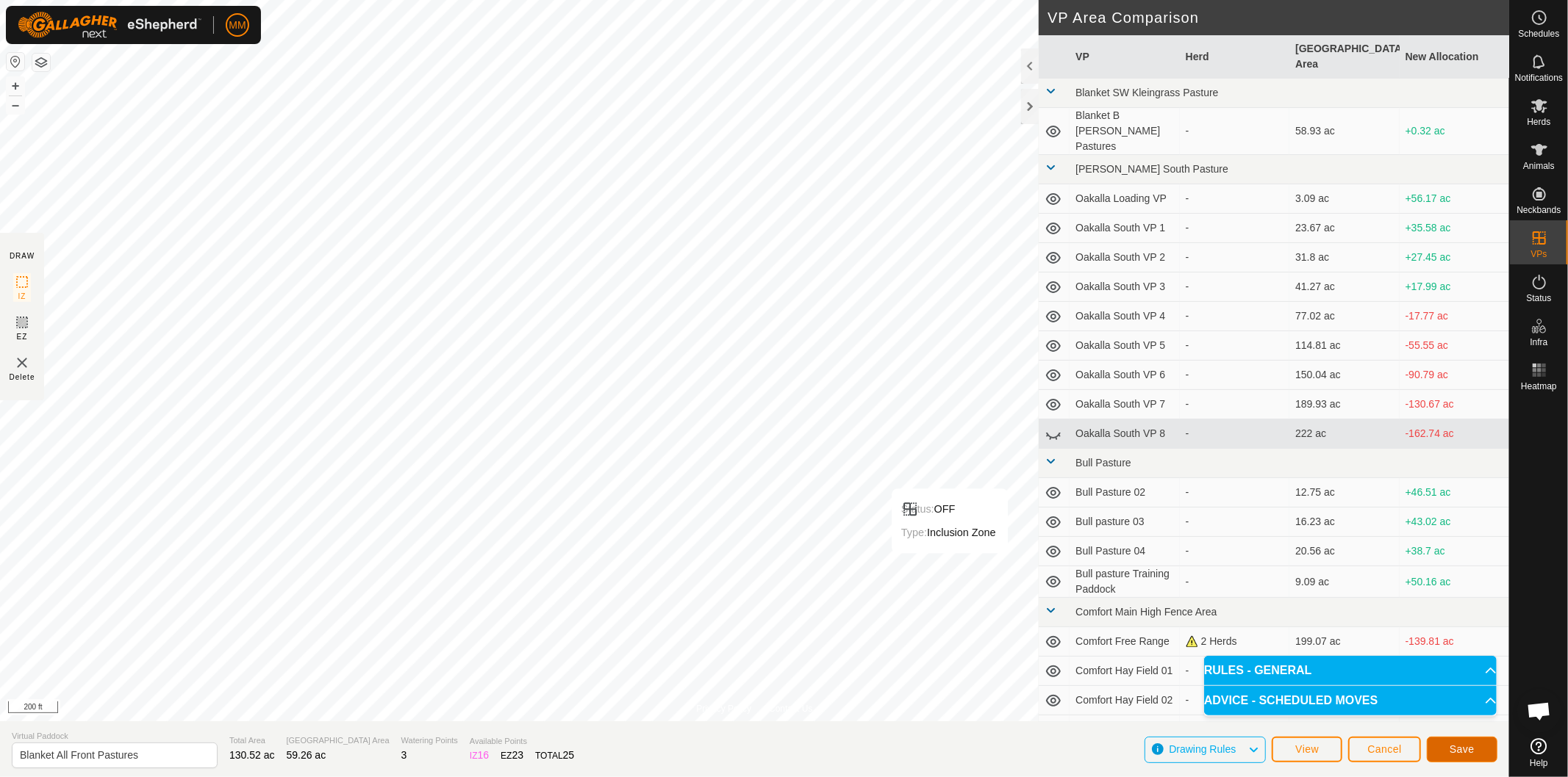
click at [1460, 749] on span "Save" at bounding box center [1462, 749] width 25 height 12
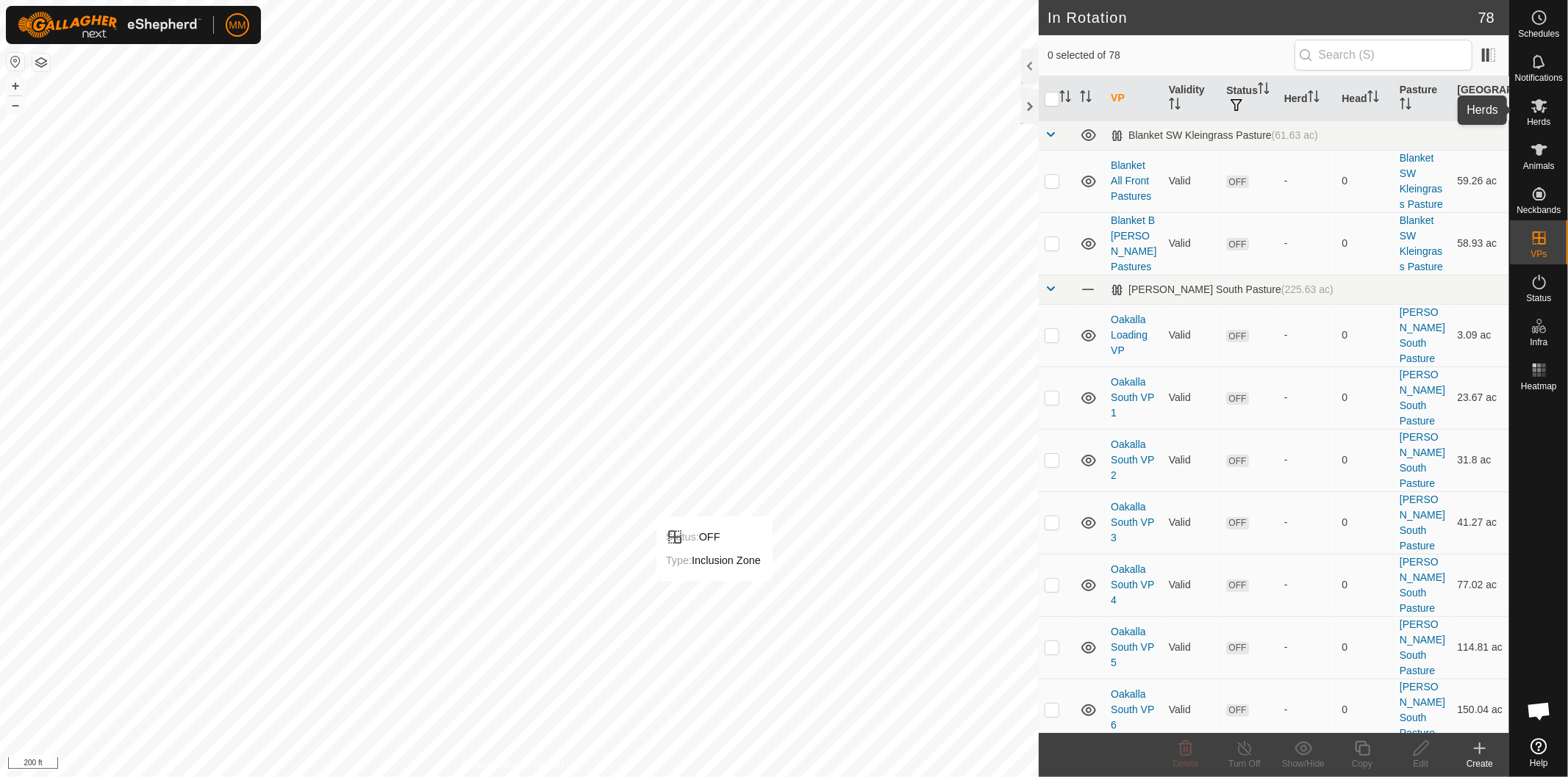
click at [1531, 113] on icon at bounding box center [1539, 105] width 18 height 18
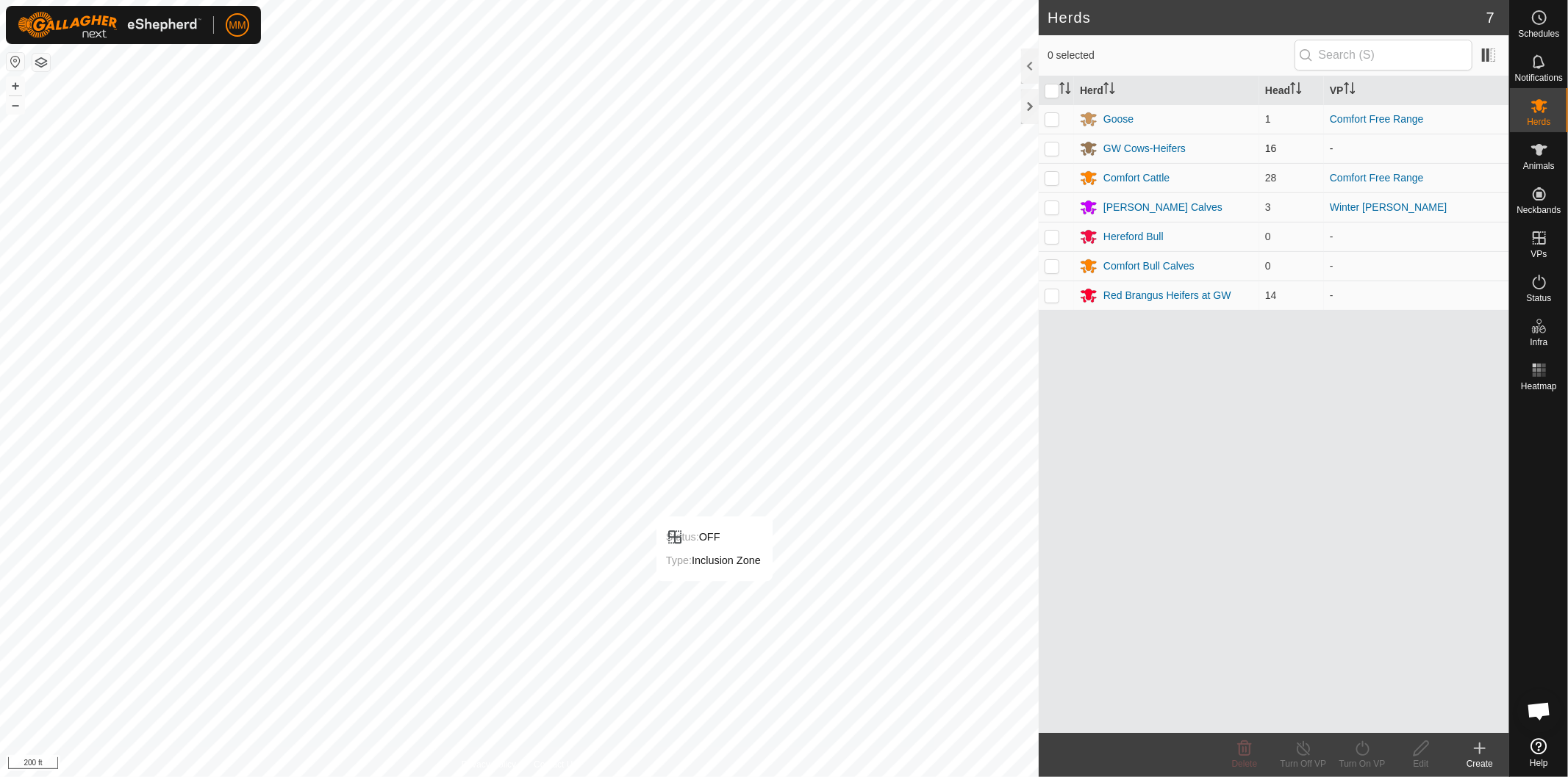
click at [1051, 150] on p-checkbox at bounding box center [1052, 148] width 15 height 12
checkbox input "true"
click at [1363, 757] on icon at bounding box center [1362, 748] width 19 height 18
click at [1368, 709] on link "Now" at bounding box center [1406, 718] width 145 height 30
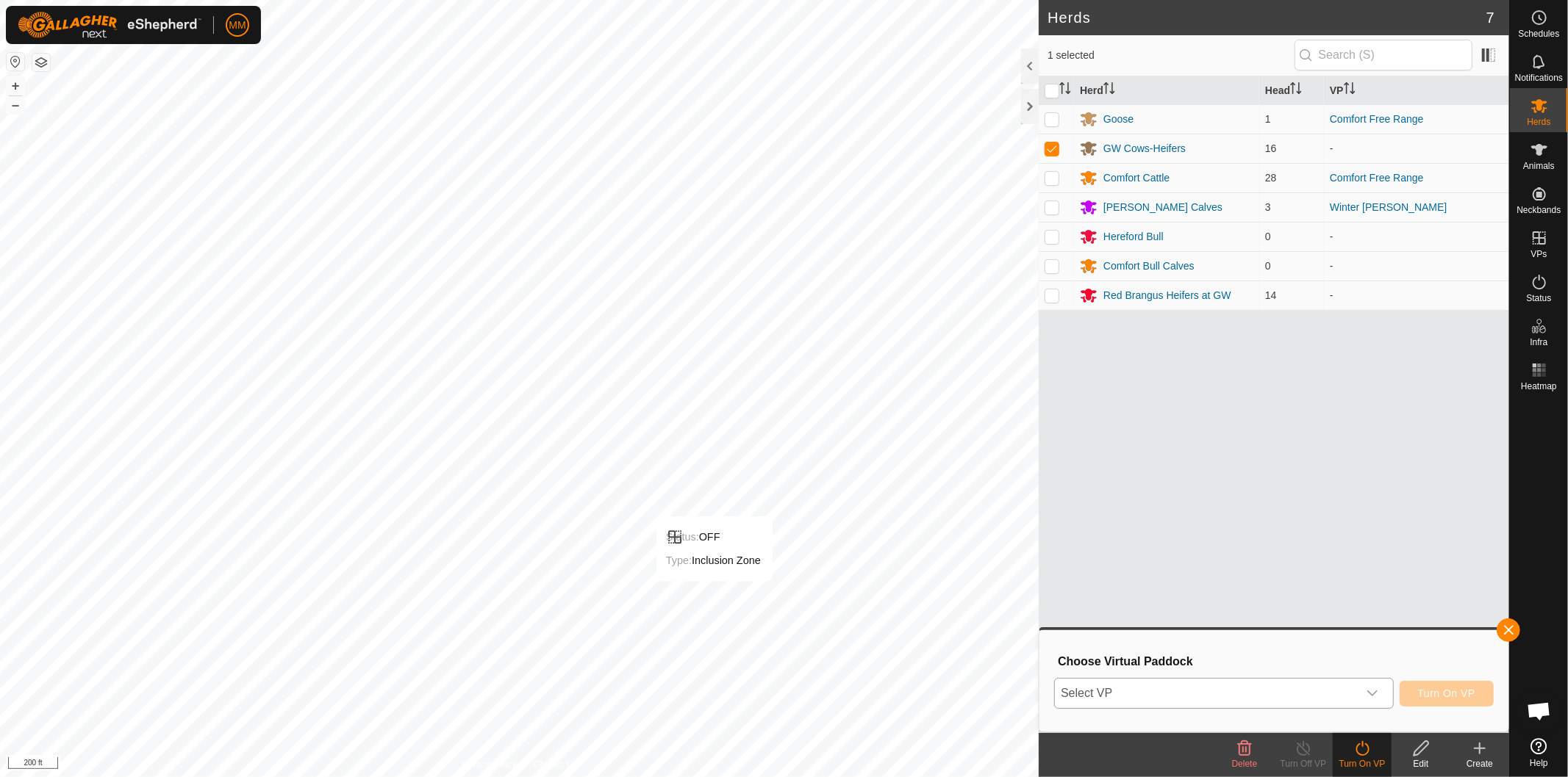
click at [1376, 692] on icon "dropdown trigger" at bounding box center [1372, 693] width 12 height 12
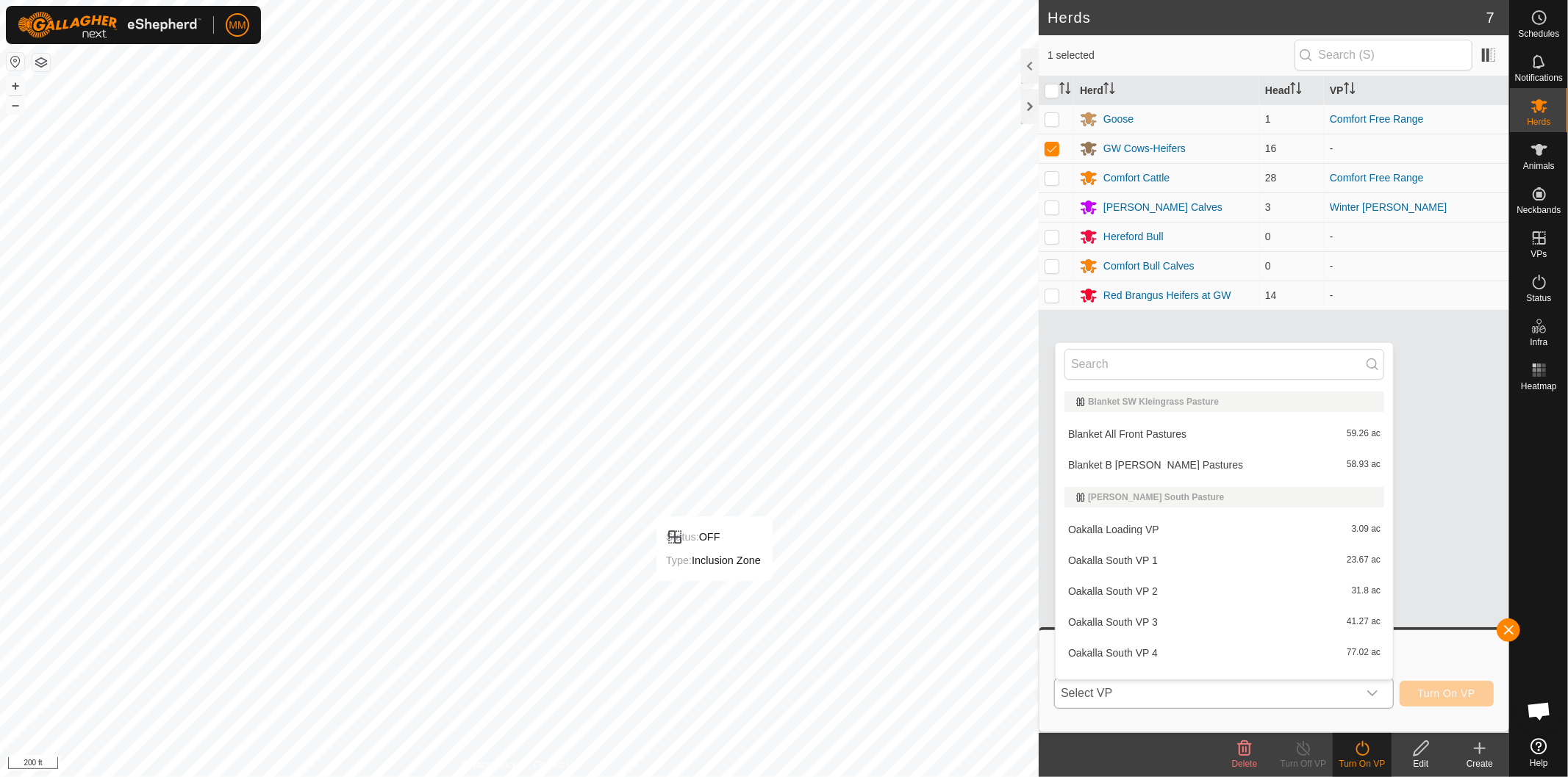
scroll to position [19, 0]
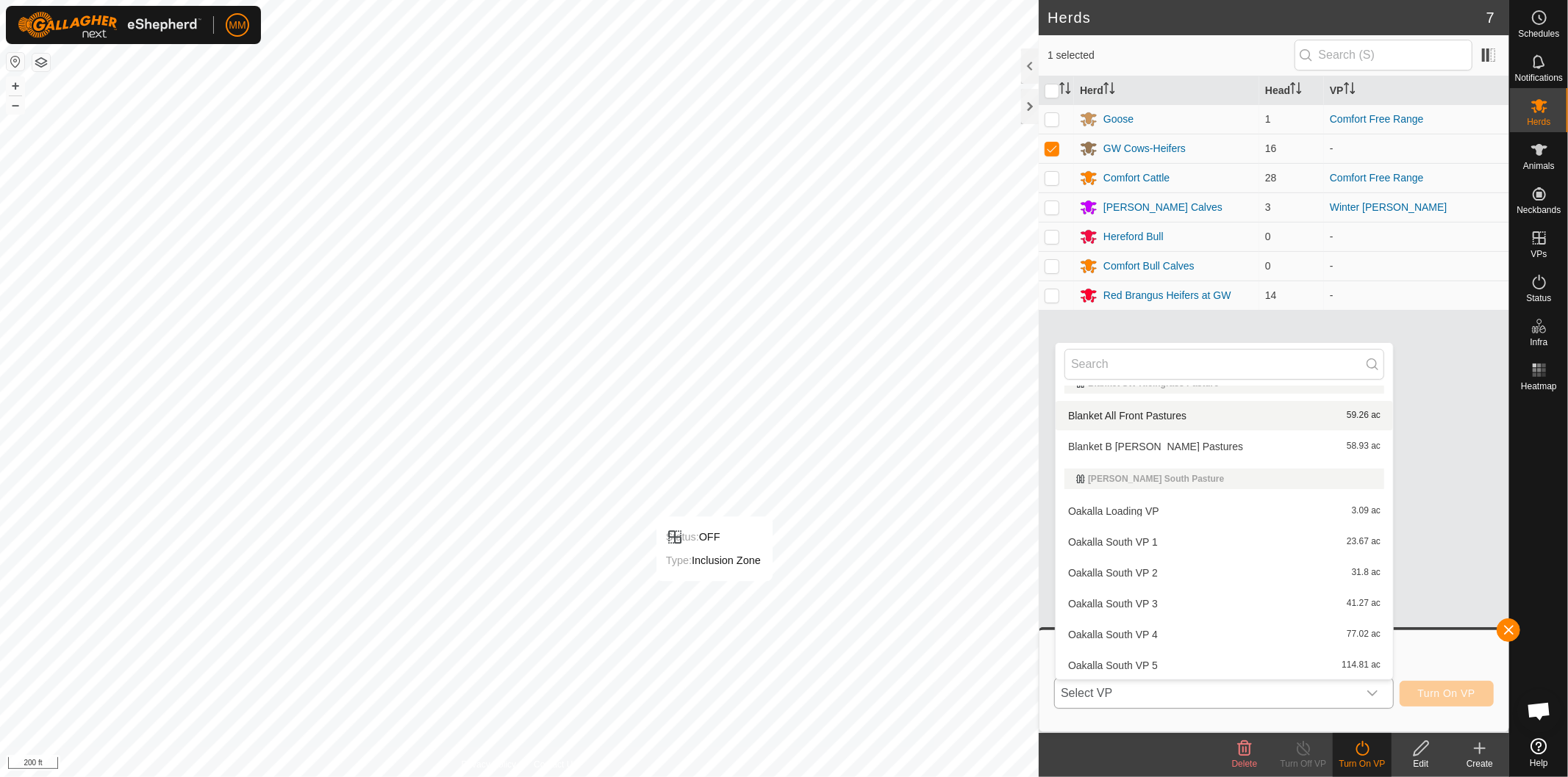
click at [1163, 408] on li "Blanket All Front Pastures 59.26 ac" at bounding box center [1224, 416] width 338 height 30
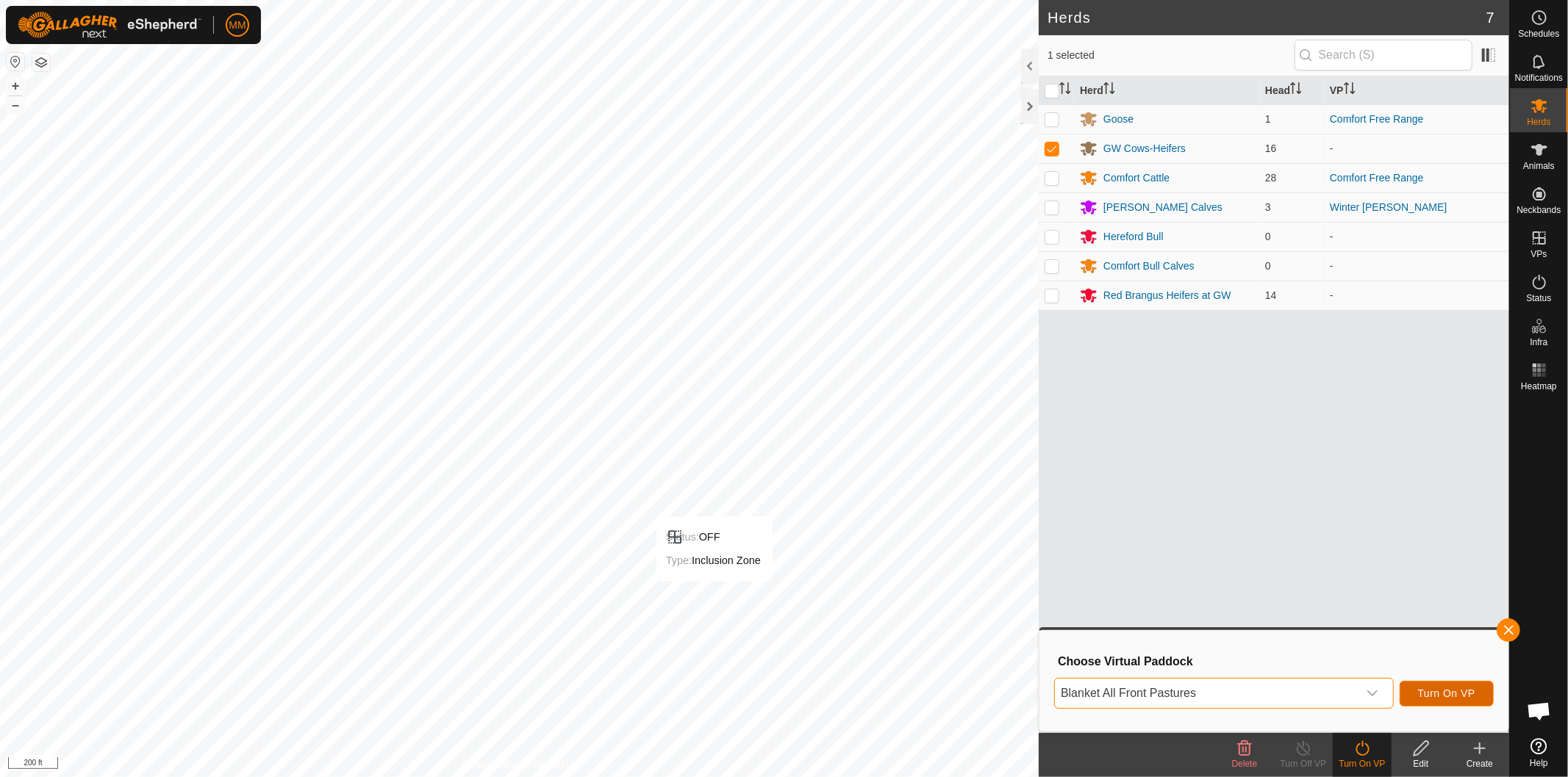
click at [1441, 694] on span "Turn On VP" at bounding box center [1447, 693] width 58 height 12
